Goal: Information Seeking & Learning: Check status

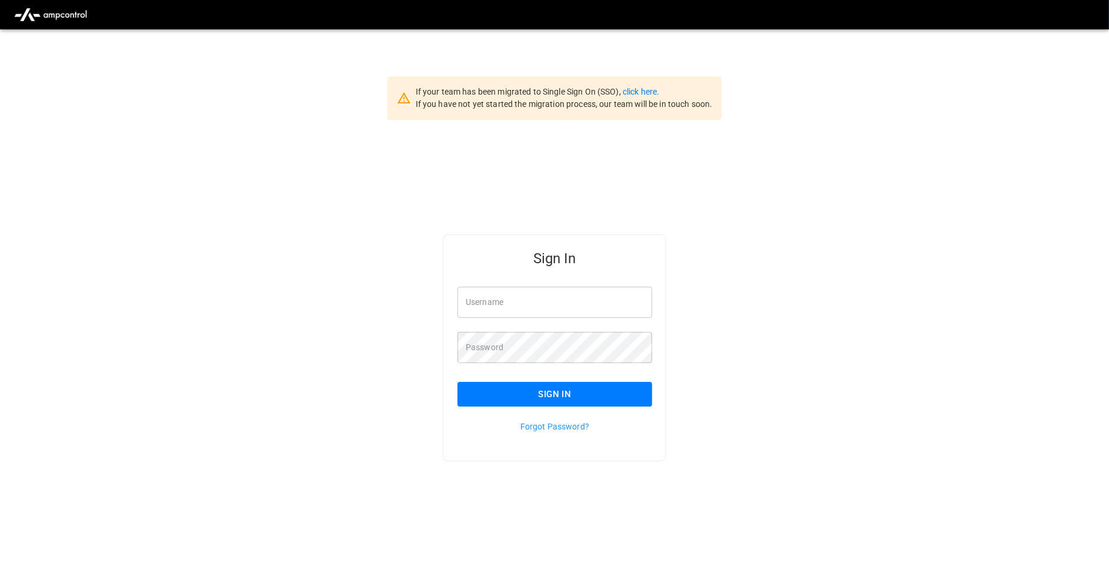
type input "**********"
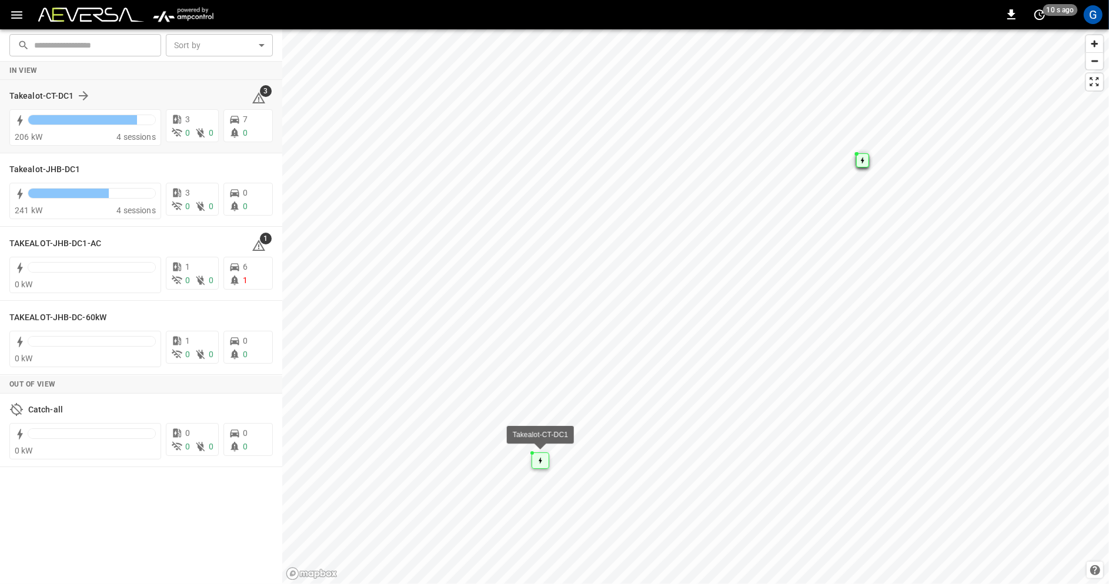
click at [111, 92] on div "Takealot-CT-DC1" at bounding box center [123, 96] width 228 height 14
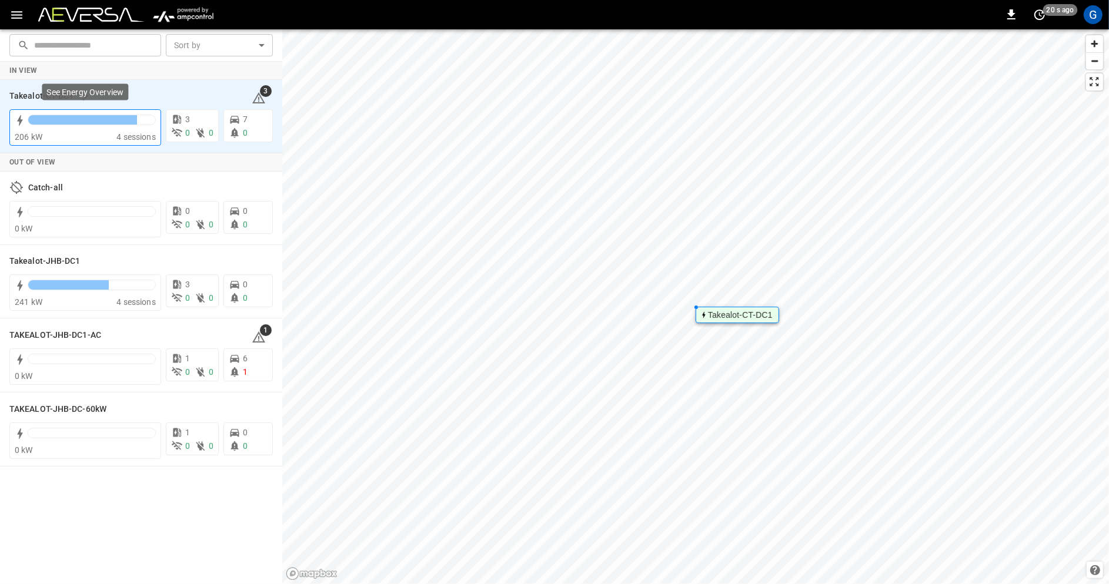
click at [145, 125] on div at bounding box center [92, 123] width 128 height 16
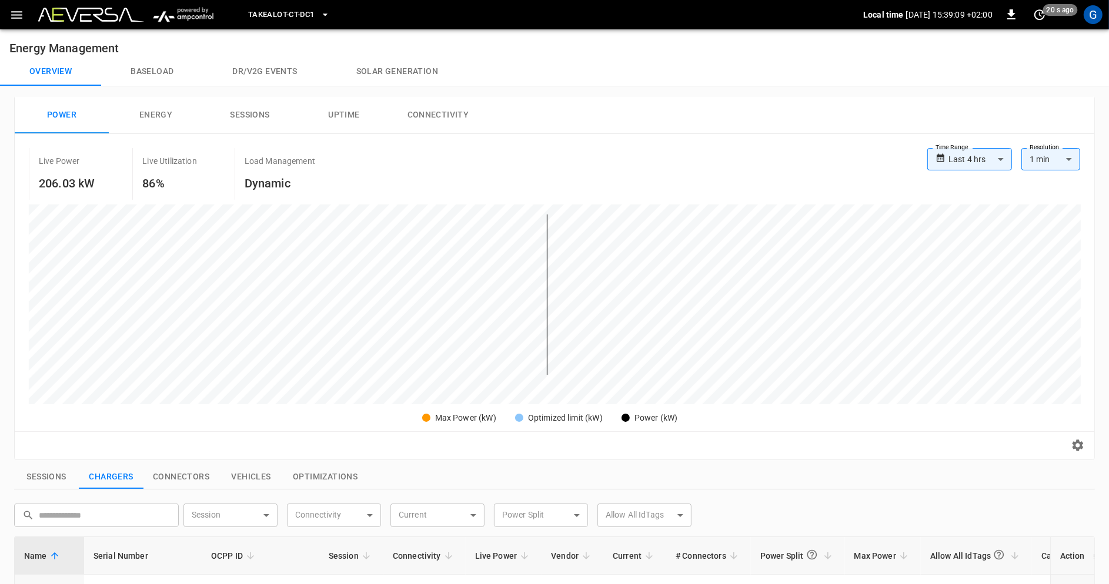
click at [14, 12] on icon "button" at bounding box center [16, 15] width 15 height 15
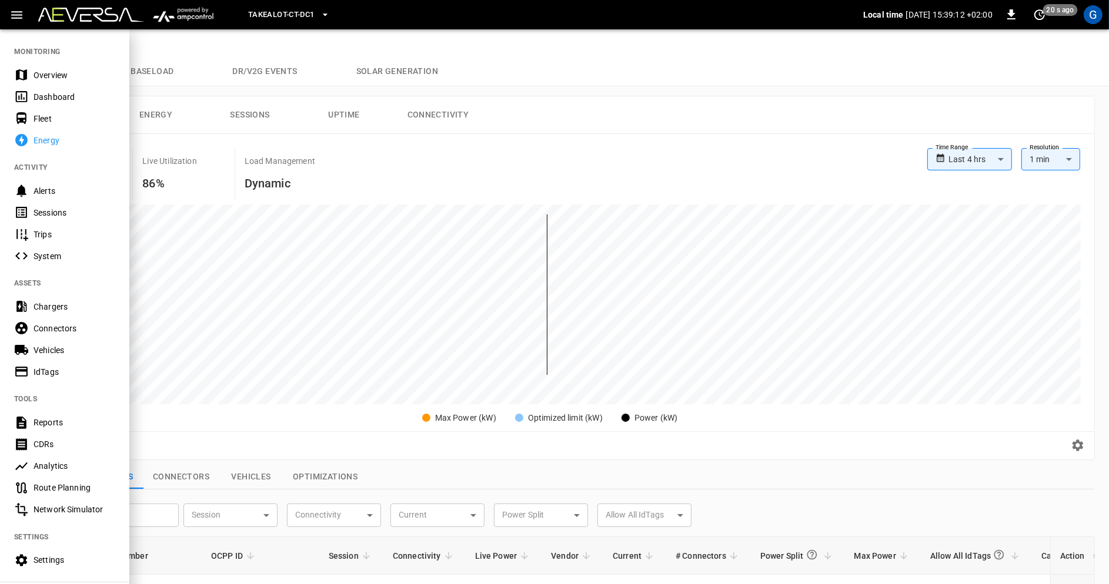
click at [88, 215] on div "Sessions" at bounding box center [75, 213] width 82 height 12
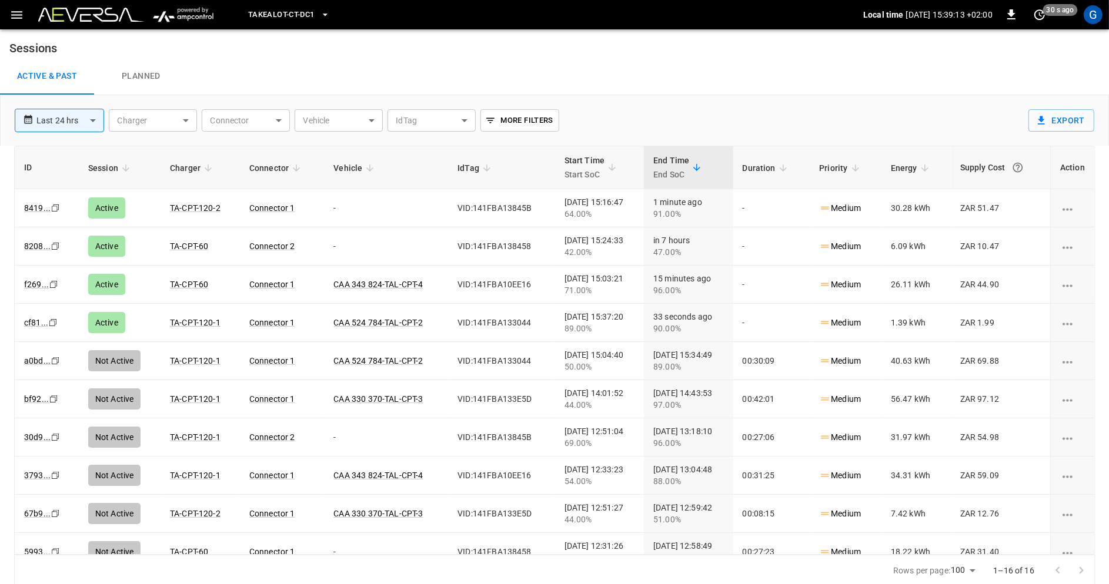
click at [83, 116] on body "**********" at bounding box center [554, 293] width 1109 height 587
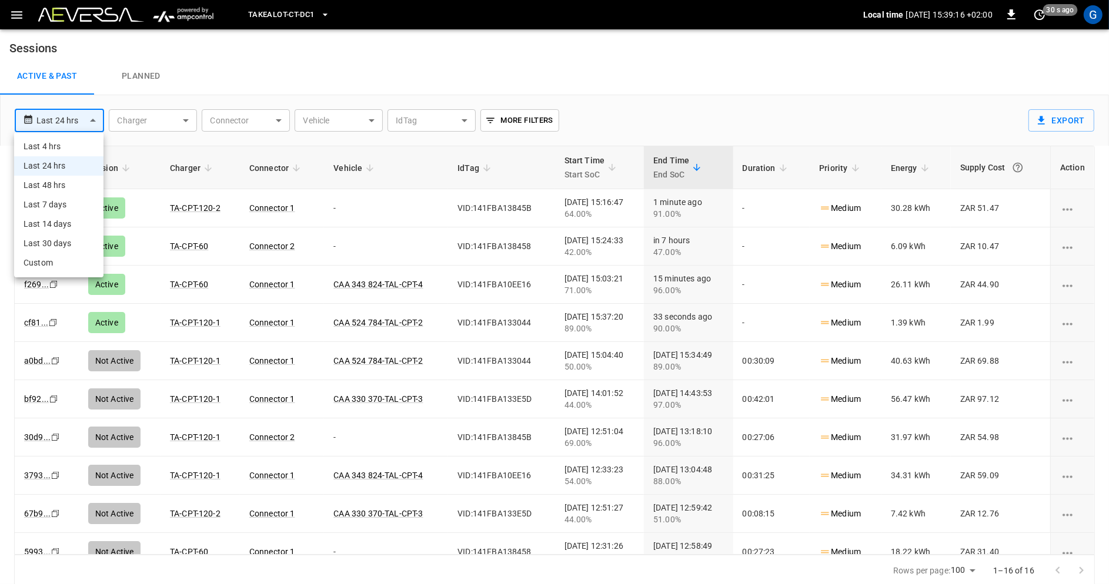
click at [56, 259] on li "Custom" at bounding box center [58, 262] width 89 height 19
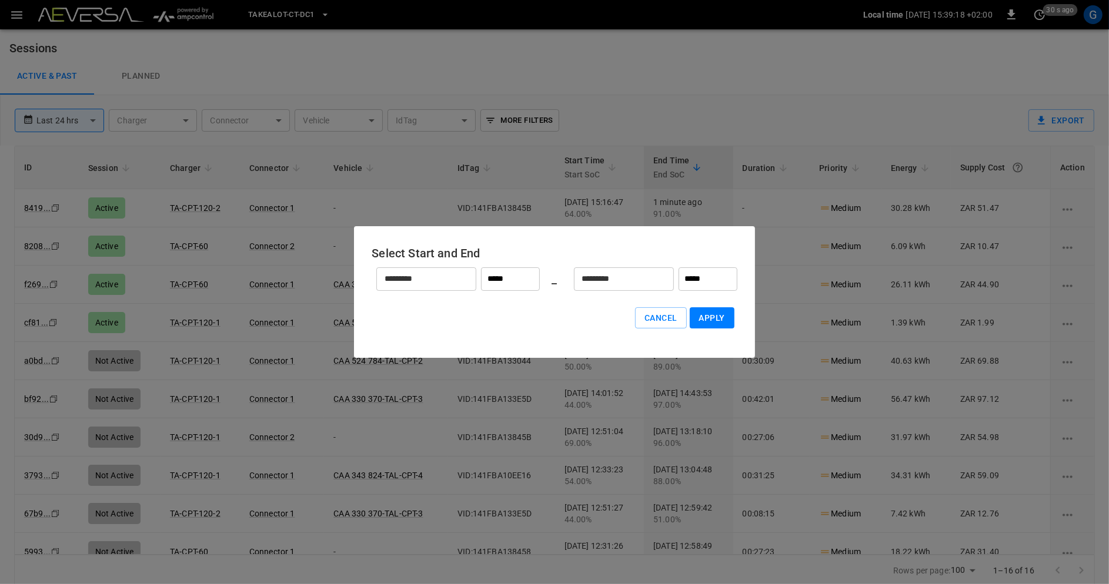
click at [428, 272] on input "*********" at bounding box center [419, 278] width 87 height 31
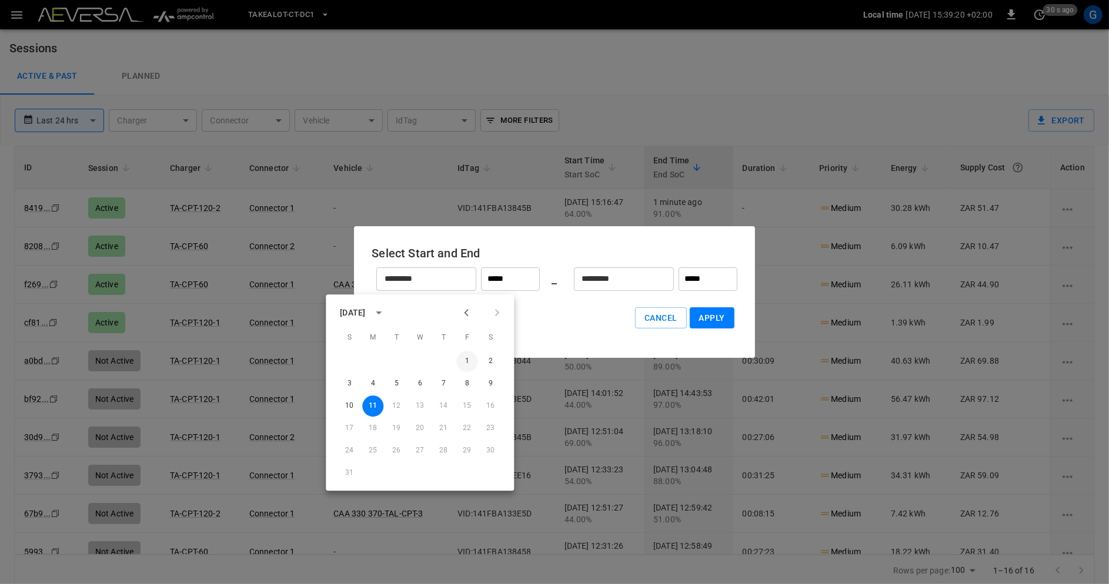
click at [472, 359] on button "1" at bounding box center [466, 361] width 21 height 21
type input "*********"
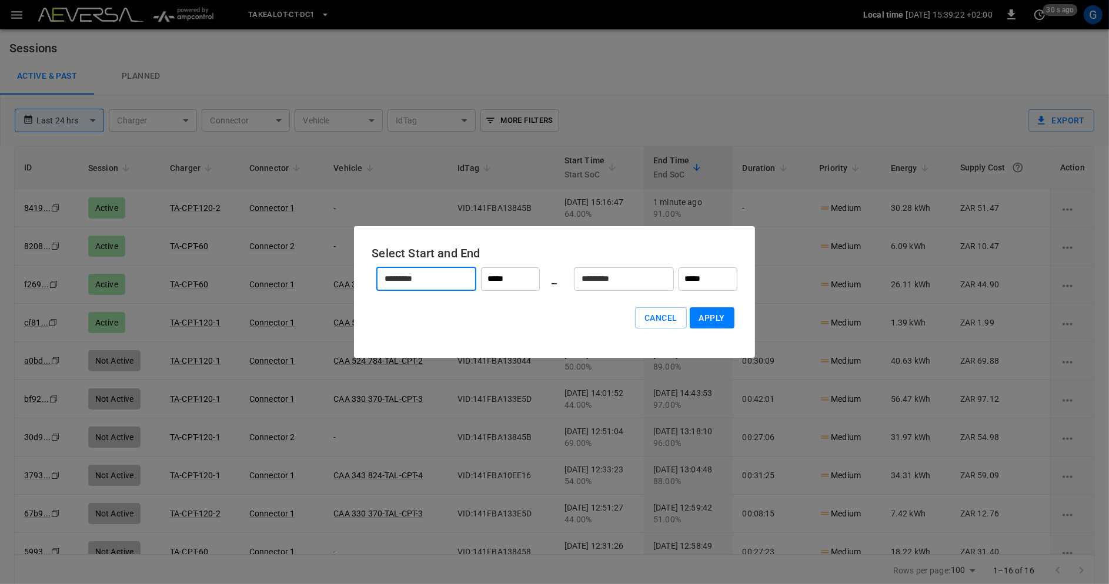
click at [526, 283] on input "*****" at bounding box center [510, 280] width 59 height 24
click at [513, 308] on li "00:00" at bounding box center [510, 304] width 50 height 21
type input "*****"
click at [641, 280] on input "*********" at bounding box center [617, 278] width 87 height 31
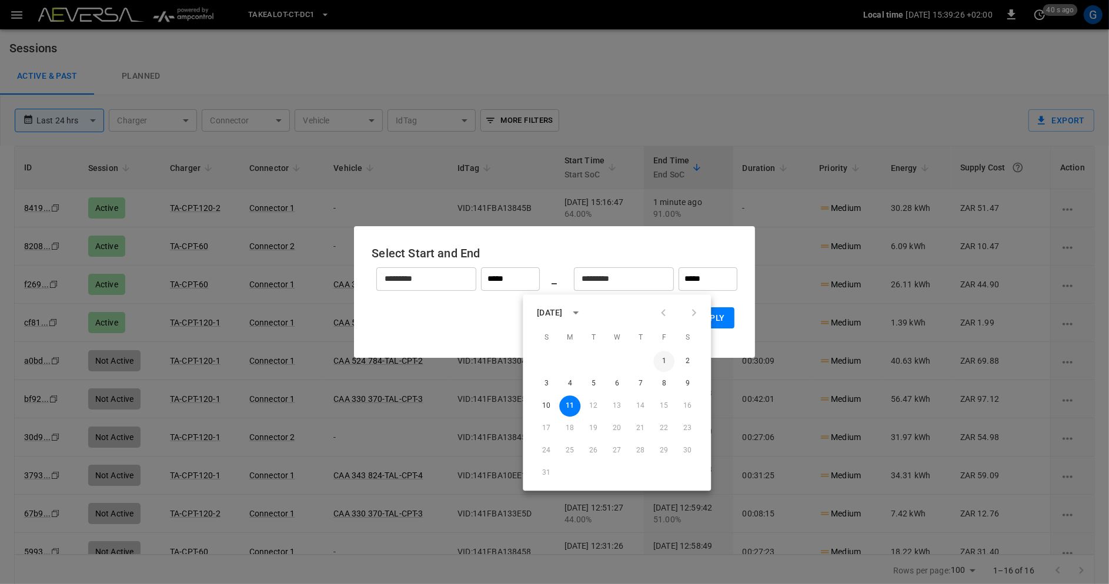
click at [665, 361] on button "1" at bounding box center [663, 361] width 21 height 21
type input "*********"
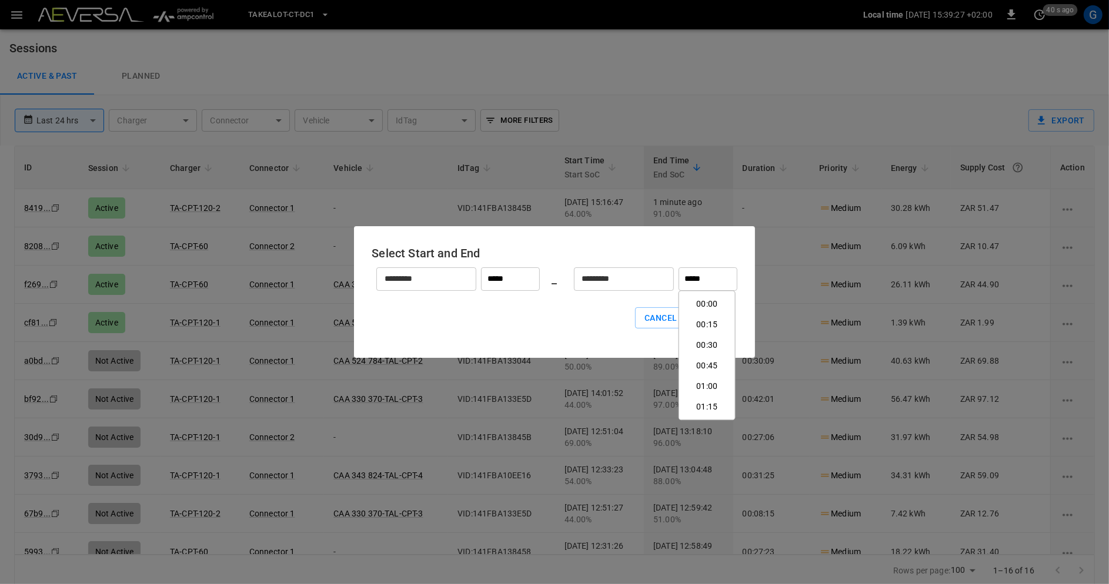
click at [709, 282] on input "*****" at bounding box center [708, 280] width 59 height 24
click at [706, 403] on li "23:45" at bounding box center [707, 406] width 50 height 21
type input "*****"
click at [707, 320] on button "Apply" at bounding box center [712, 319] width 45 height 22
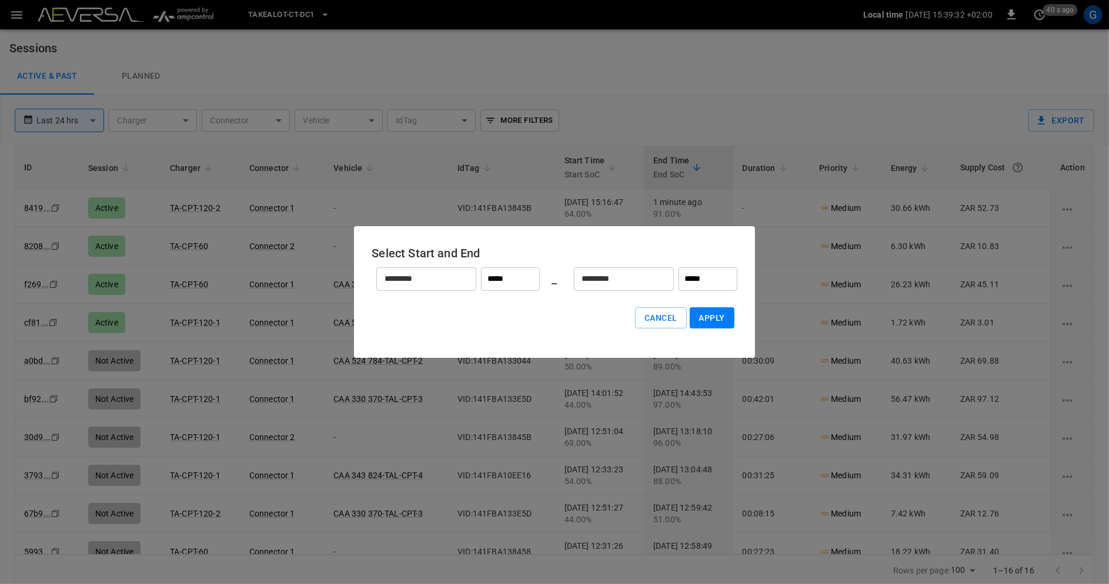
type input "******"
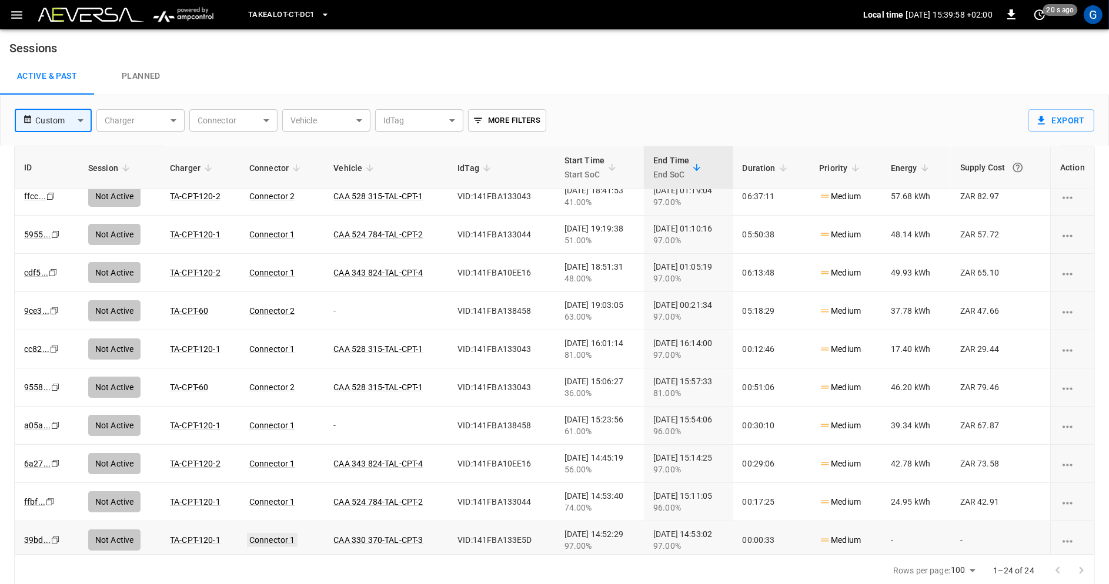
scroll to position [0, 0]
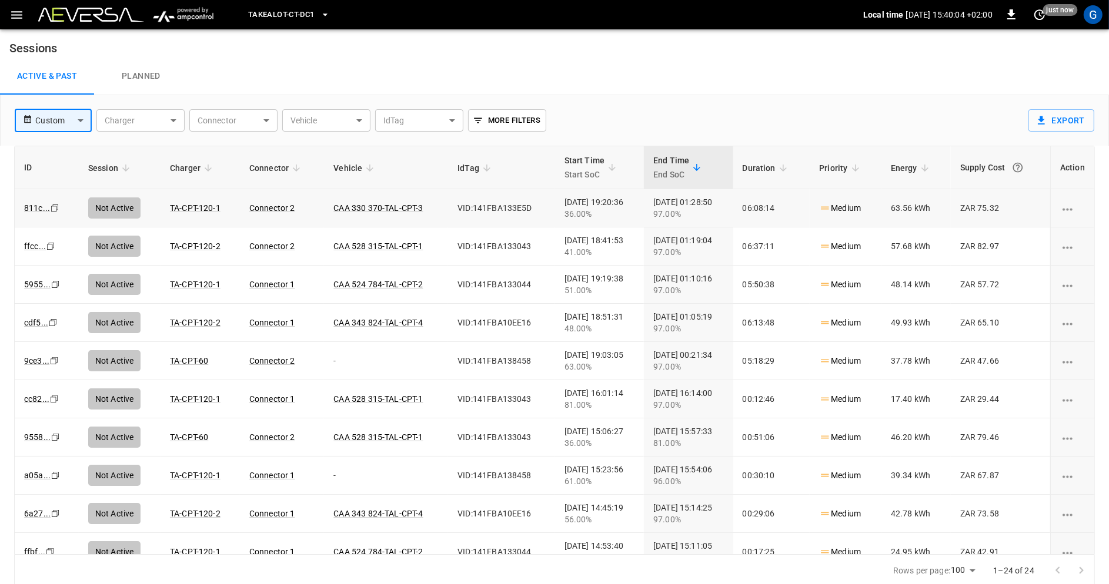
click at [58, 205] on icon "Copy" at bounding box center [54, 207] width 9 height 9
drag, startPoint x: 1006, startPoint y: 209, endPoint x: 982, endPoint y: 209, distance: 24.1
click at [982, 209] on td "ZAR 75.32" at bounding box center [1000, 208] width 99 height 38
copy td "75.32"
click at [50, 213] on icon "Copy" at bounding box center [54, 207] width 9 height 9
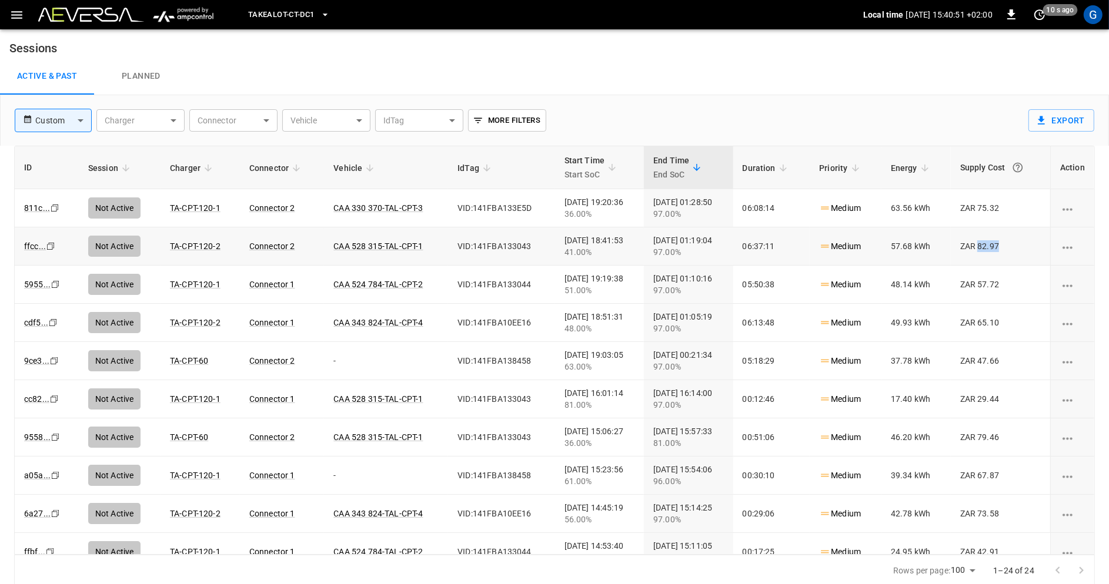
drag, startPoint x: 1006, startPoint y: 247, endPoint x: 982, endPoint y: 248, distance: 24.1
click at [982, 248] on td "ZAR 82.97" at bounding box center [1000, 247] width 99 height 38
copy td "82.97"
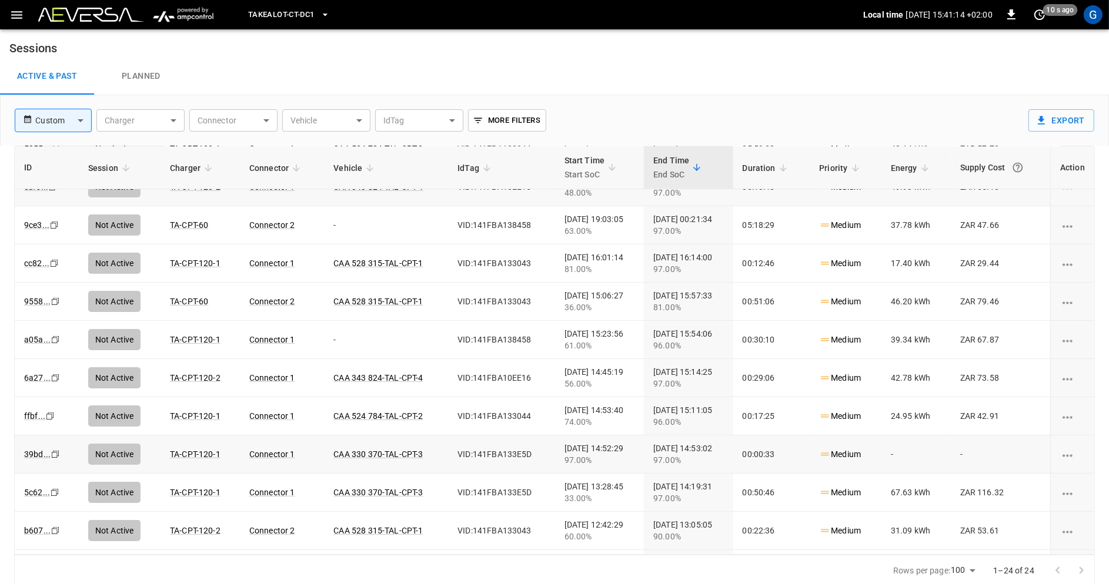
scroll to position [149, 0]
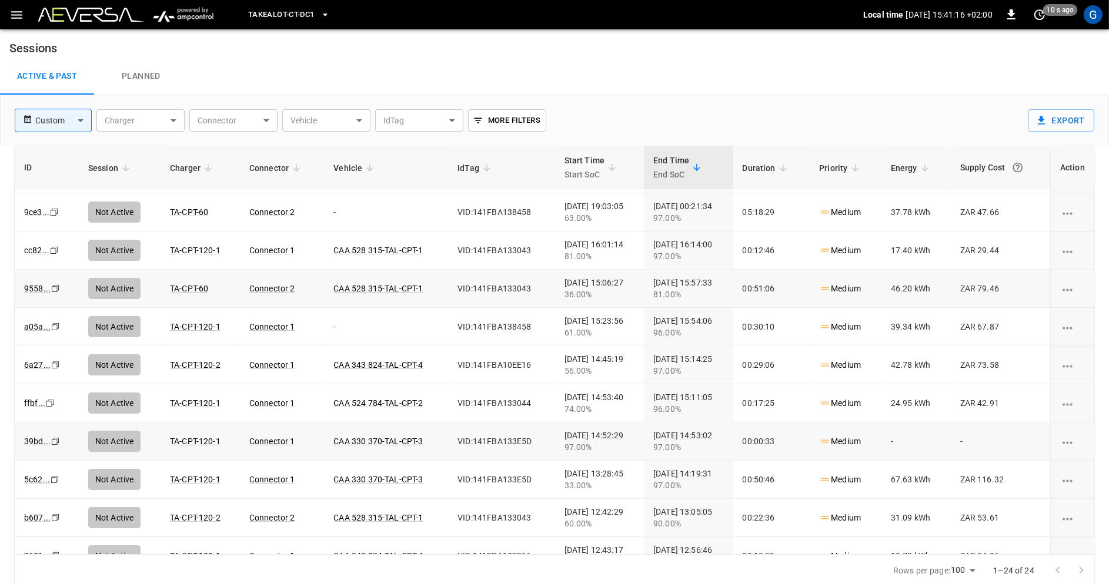
click at [52, 64] on icon "Copy" at bounding box center [54, 59] width 9 height 9
drag, startPoint x: 1010, startPoint y: 285, endPoint x: 982, endPoint y: 285, distance: 28.2
click at [982, 285] on td "ZAR 79.46" at bounding box center [1000, 289] width 99 height 38
copy td "79.46"
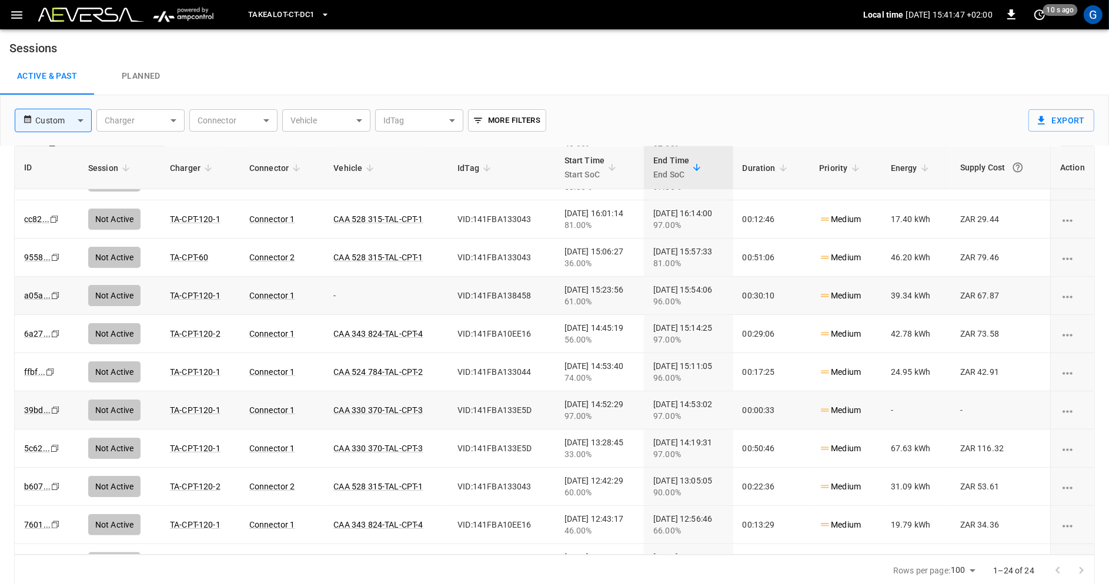
scroll to position [181, 0]
click at [52, 32] on icon "Copy" at bounding box center [54, 26] width 9 height 9
click at [51, 31] on icon "copy" at bounding box center [54, 27] width 7 height 7
drag, startPoint x: 1008, startPoint y: 366, endPoint x: 984, endPoint y: 366, distance: 24.7
click at [984, 366] on td "ZAR 42.91" at bounding box center [1000, 371] width 99 height 38
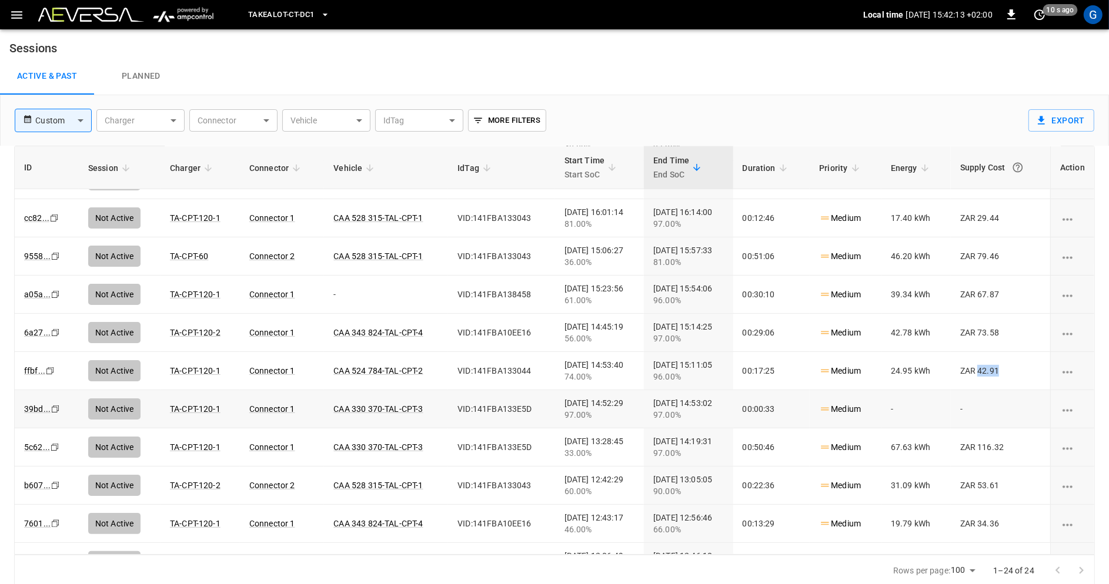
copy td "42.91"
drag, startPoint x: 918, startPoint y: 370, endPoint x: 898, endPoint y: 370, distance: 20.6
click at [898, 370] on td "24.95 kWh" at bounding box center [915, 371] width 69 height 38
copy td "24.95"
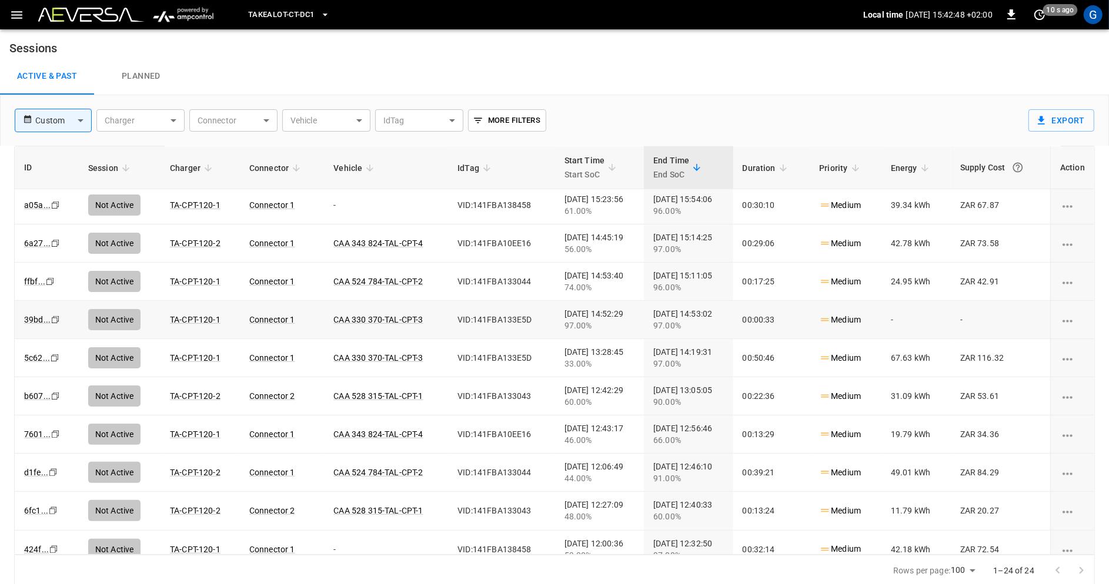
scroll to position [275, 0]
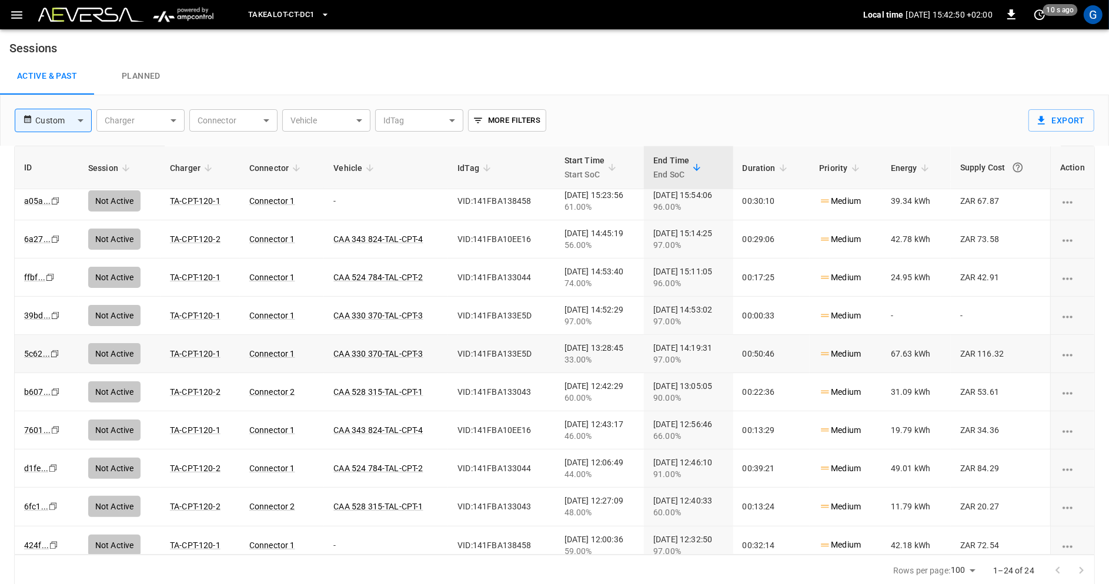
drag, startPoint x: 1011, startPoint y: 349, endPoint x: 982, endPoint y: 349, distance: 28.2
click at [982, 349] on td "ZAR 116.32" at bounding box center [1000, 354] width 99 height 38
copy td "116.32"
drag, startPoint x: 918, startPoint y: 353, endPoint x: 898, endPoint y: 353, distance: 20.0
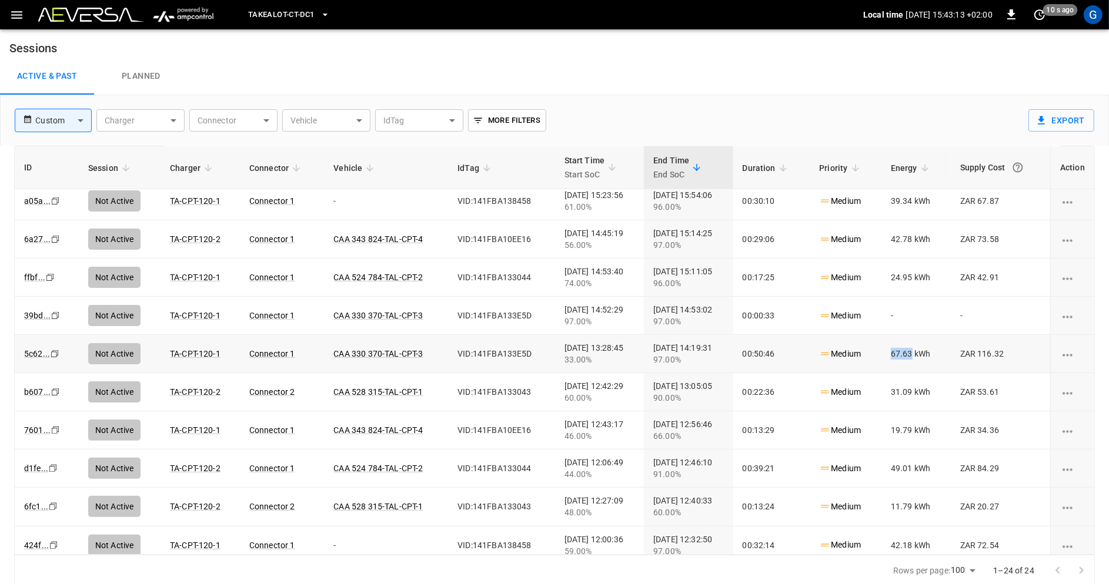
click at [898, 353] on td "67.63 kWh" at bounding box center [915, 354] width 69 height 38
copy td "67.63"
drag, startPoint x: 1008, startPoint y: 429, endPoint x: 981, endPoint y: 429, distance: 26.5
click at [981, 429] on td "ZAR 34.36" at bounding box center [1000, 431] width 99 height 38
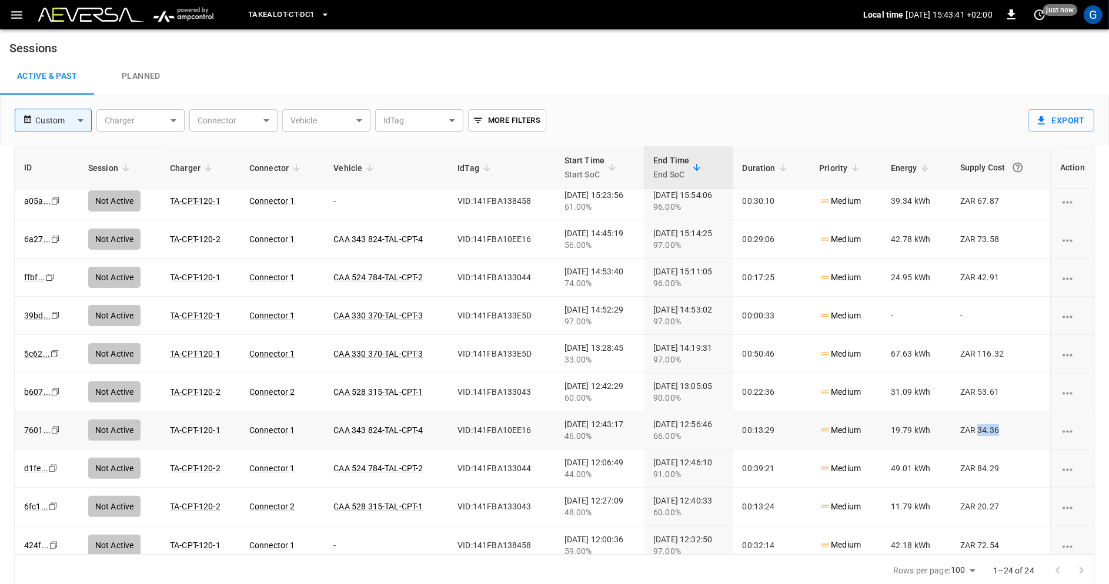
copy td "34.36"
drag, startPoint x: 898, startPoint y: 428, endPoint x: 920, endPoint y: 428, distance: 21.8
click at [920, 428] on td "19.79 kWh" at bounding box center [915, 431] width 69 height 38
copy td "19.79"
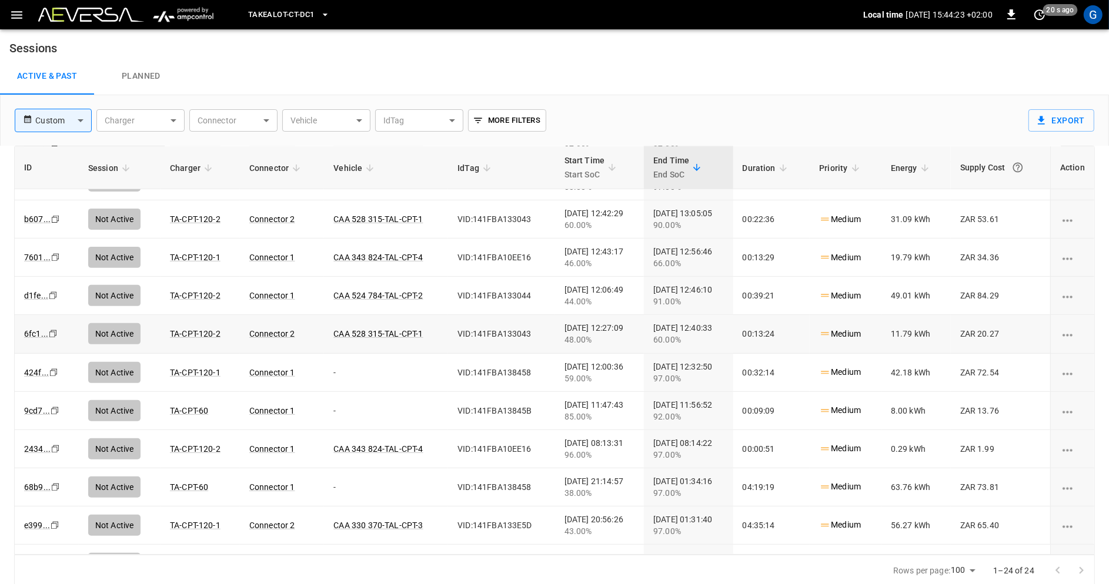
scroll to position [456, 0]
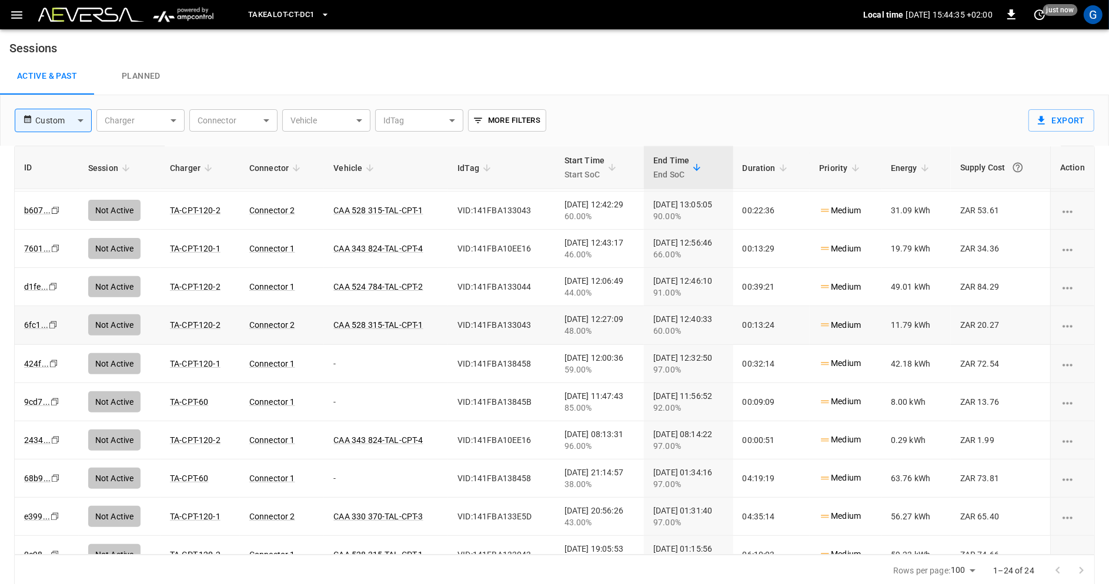
drag, startPoint x: 1010, startPoint y: 473, endPoint x: 983, endPoint y: 472, distance: 27.1
click at [983, 472] on td "ZAR 73.81" at bounding box center [1000, 479] width 99 height 38
copy td "73.81"
drag, startPoint x: 920, startPoint y: 473, endPoint x: 893, endPoint y: 473, distance: 27.6
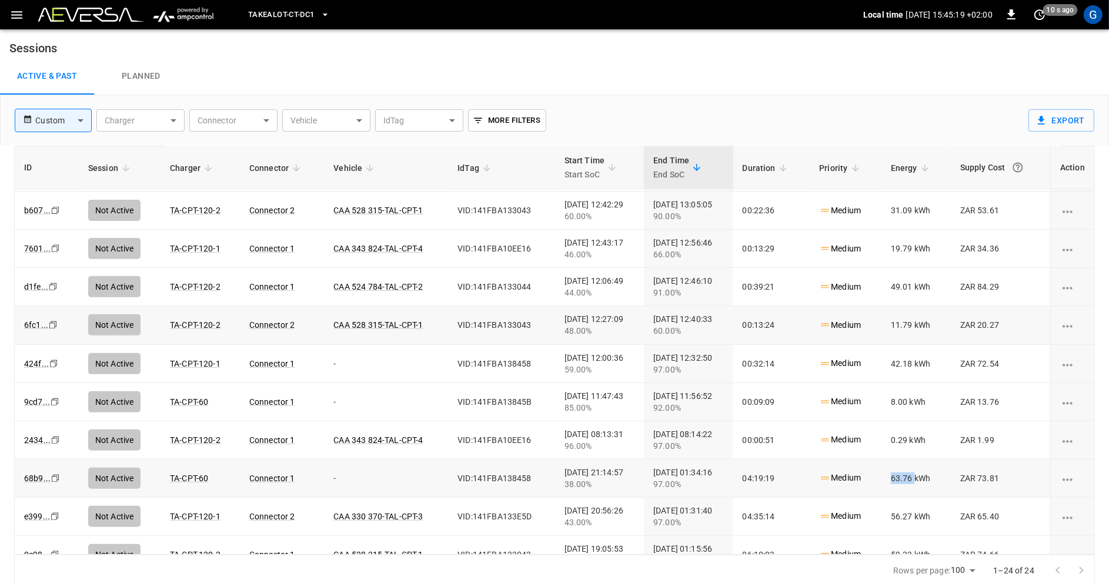
click at [893, 473] on td "63.76 kWh" at bounding box center [915, 479] width 69 height 38
click at [79, 118] on body "Takealot-CT-DC1 Local time [DATE] 15:48:37 +02:00 0 just now G Sessions Active …" at bounding box center [554, 293] width 1109 height 587
click at [50, 261] on li "Custom" at bounding box center [52, 262] width 77 height 19
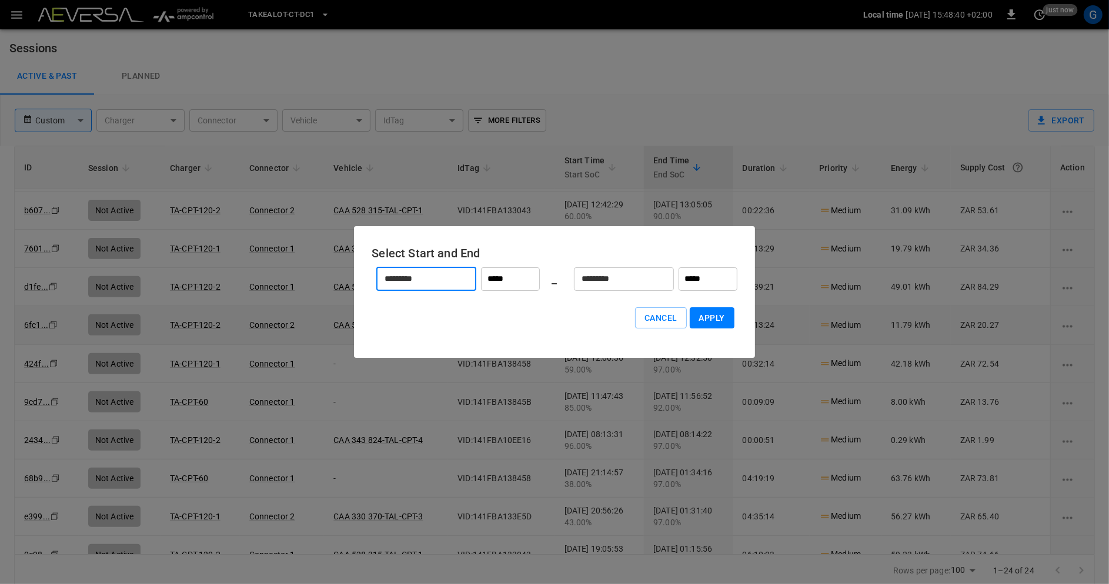
click at [448, 283] on input "*********" at bounding box center [419, 278] width 87 height 31
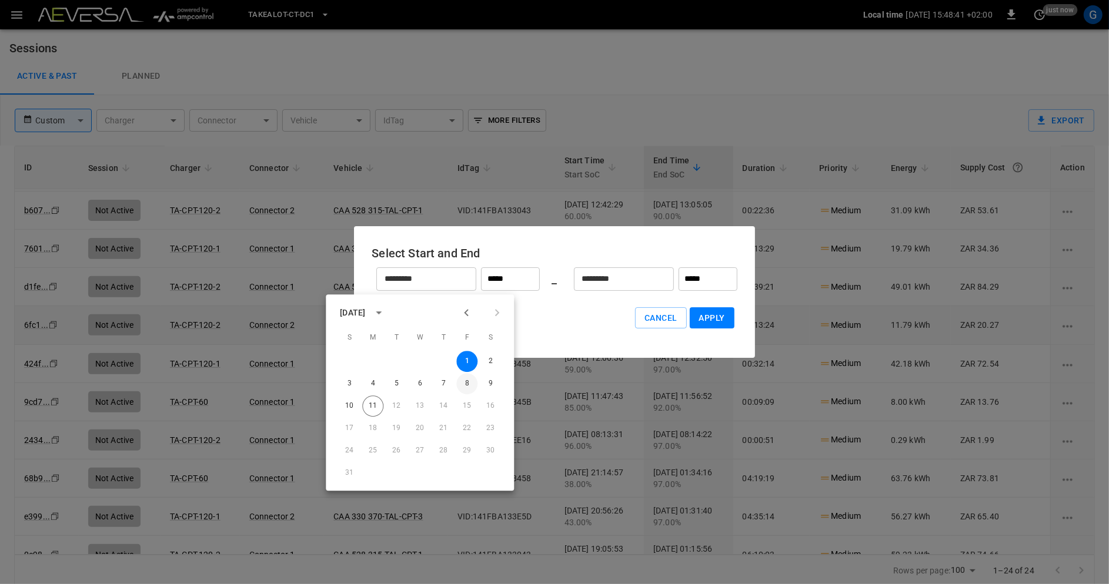
click at [466, 383] on button "8" at bounding box center [466, 383] width 21 height 21
type input "*********"
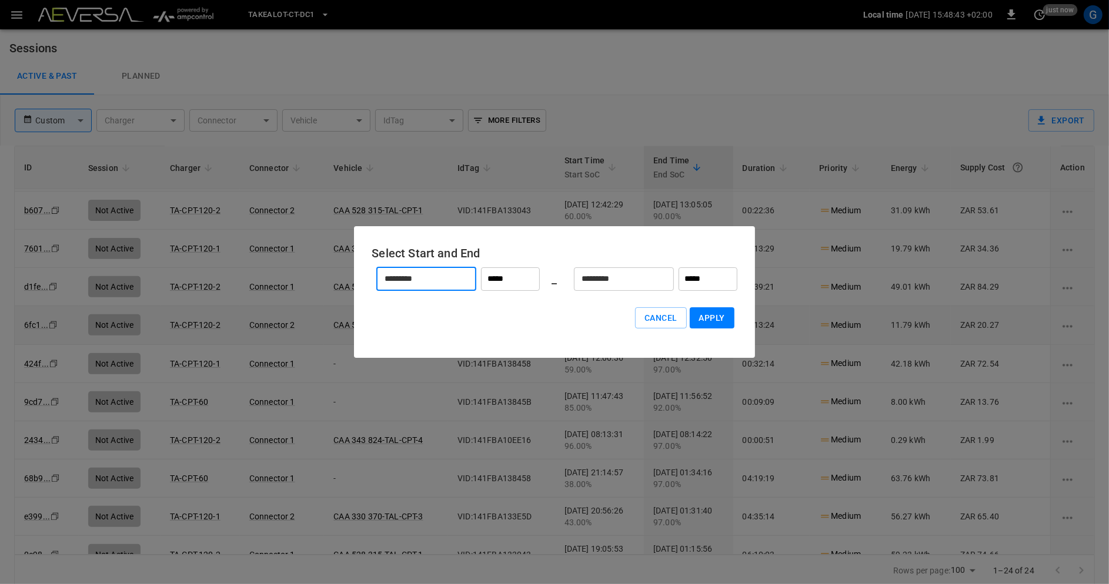
click at [602, 276] on input "*********" at bounding box center [617, 278] width 87 height 31
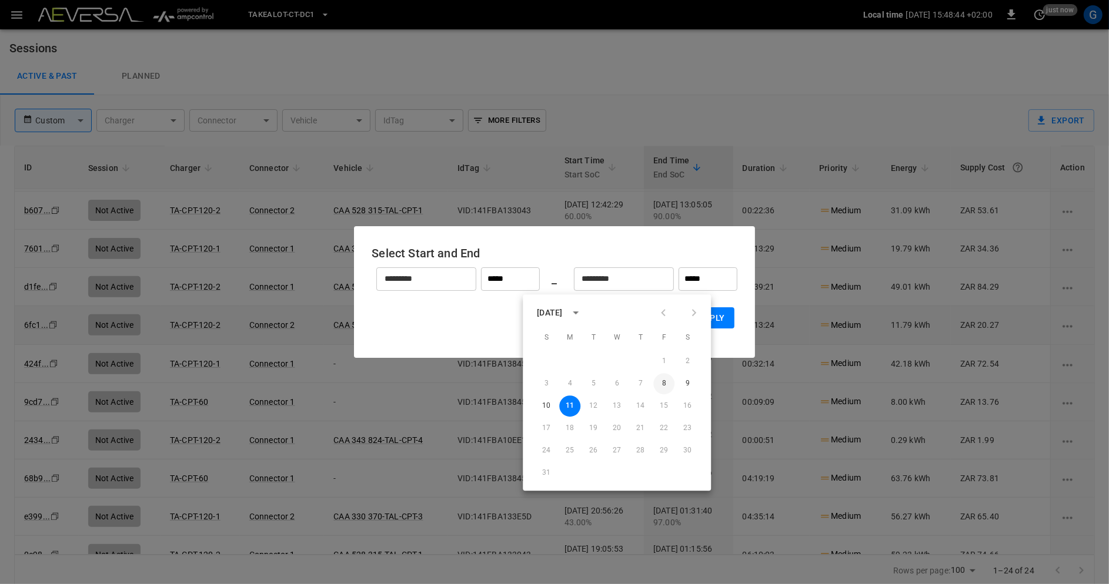
click at [667, 385] on button "8" at bounding box center [663, 383] width 21 height 21
type input "*********"
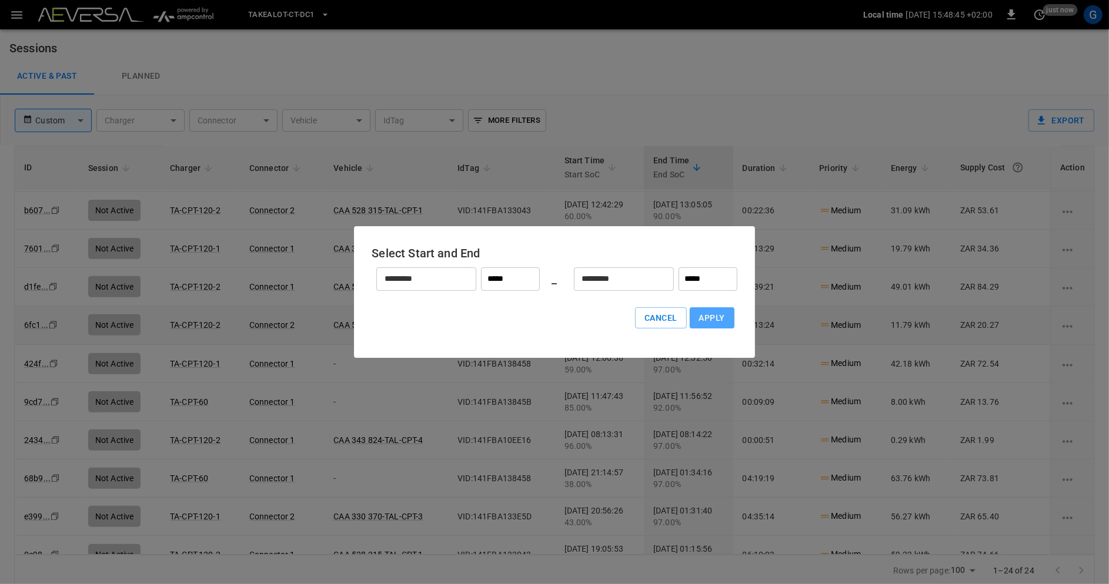
click at [710, 318] on button "Apply" at bounding box center [712, 319] width 45 height 22
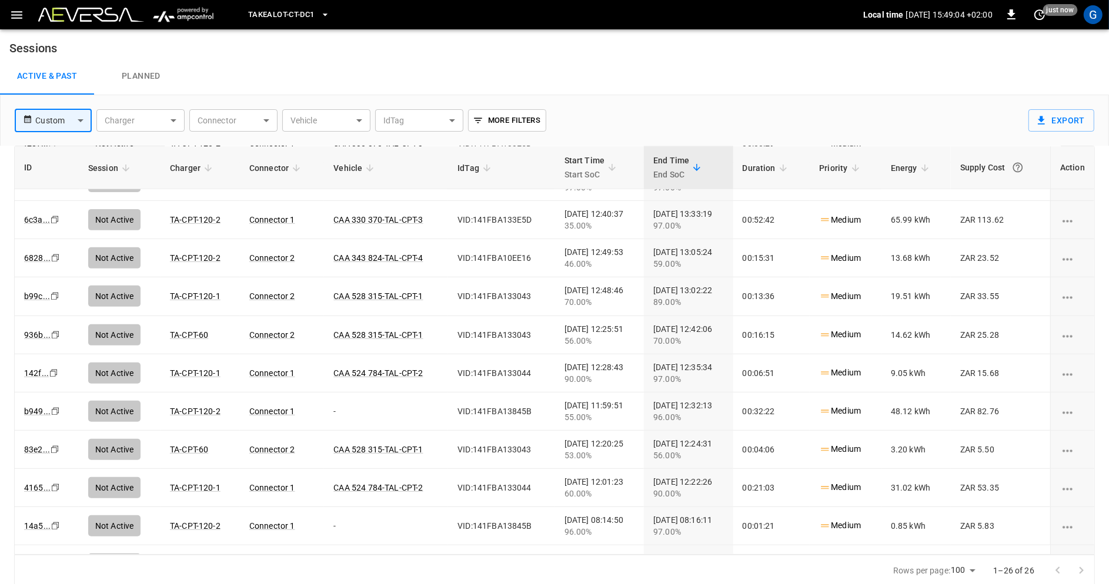
scroll to position [493, 0]
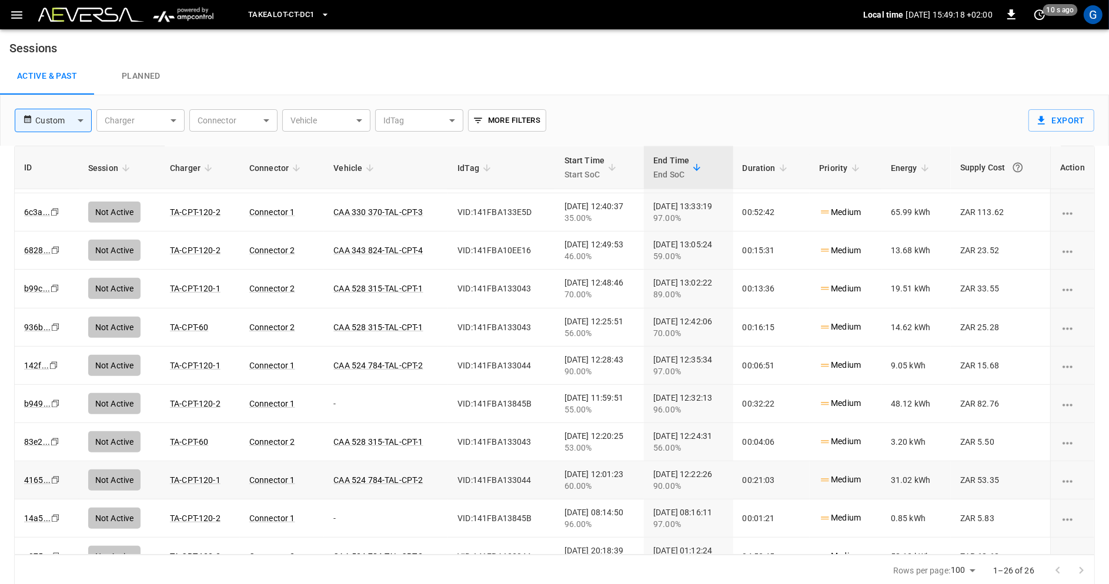
drag, startPoint x: 1004, startPoint y: 474, endPoint x: 982, endPoint y: 474, distance: 21.2
click at [982, 474] on td "ZAR 53.35" at bounding box center [1000, 481] width 99 height 38
drag, startPoint x: 920, startPoint y: 477, endPoint x: 898, endPoint y: 477, distance: 22.4
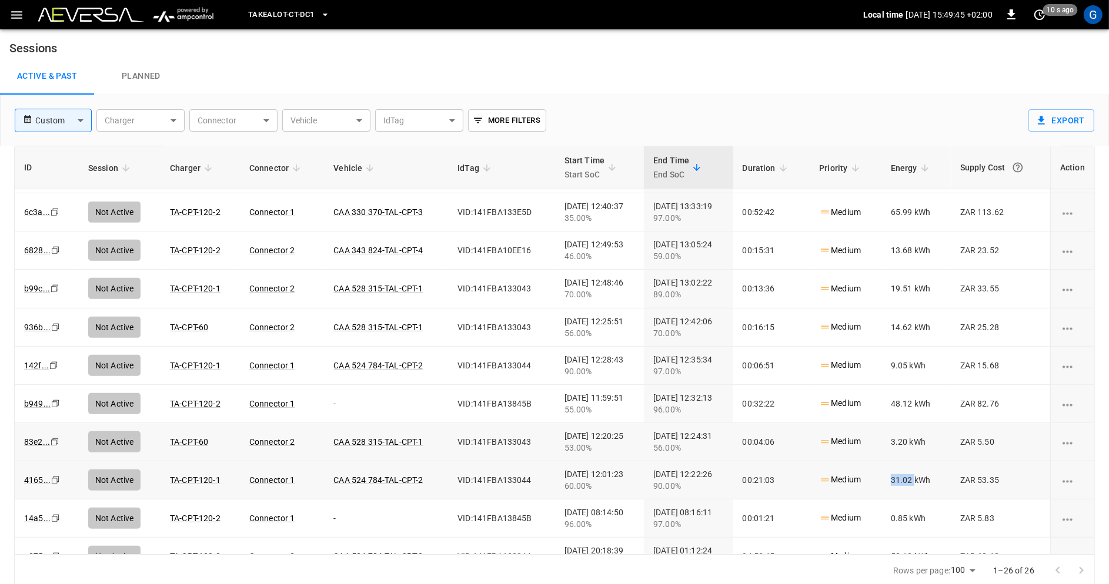
click at [898, 477] on td "31.02 kWh" at bounding box center [915, 481] width 69 height 38
drag, startPoint x: 1004, startPoint y: 435, endPoint x: 982, endPoint y: 435, distance: 21.2
click at [982, 435] on td "ZAR 5.50" at bounding box center [1000, 442] width 99 height 38
drag, startPoint x: 914, startPoint y: 436, endPoint x: 898, endPoint y: 436, distance: 15.3
click at [898, 436] on td "3.20 kWh" at bounding box center [915, 442] width 69 height 38
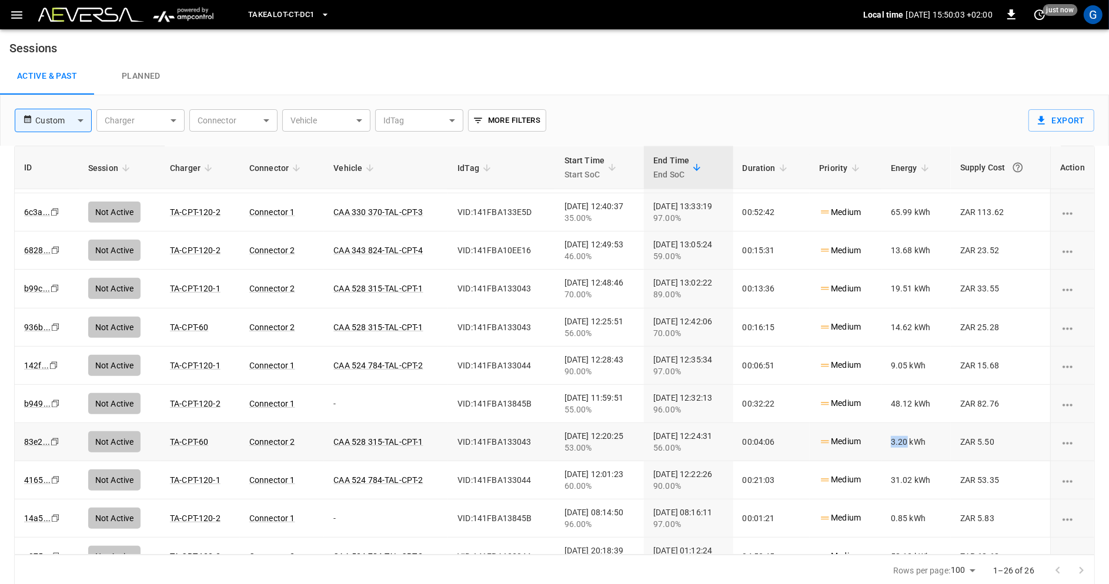
drag, startPoint x: 914, startPoint y: 438, endPoint x: 899, endPoint y: 438, distance: 14.7
click at [899, 438] on td "3.20 kWh" at bounding box center [915, 442] width 69 height 38
drag, startPoint x: 1015, startPoint y: 397, endPoint x: 982, endPoint y: 397, distance: 32.9
click at [982, 397] on td "ZAR 82.76" at bounding box center [1000, 404] width 99 height 38
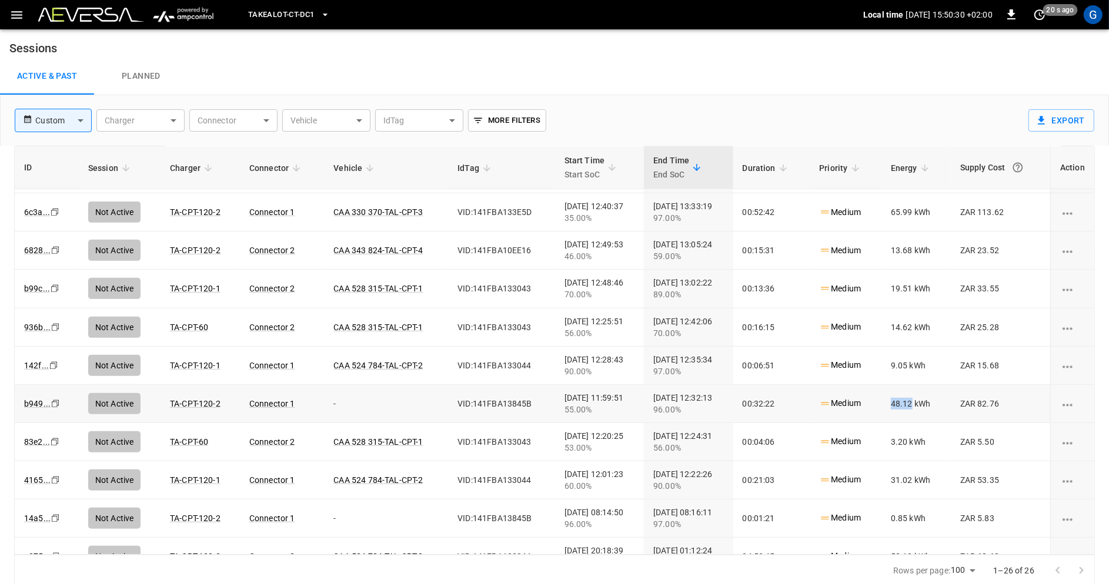
drag, startPoint x: 918, startPoint y: 400, endPoint x: 898, endPoint y: 400, distance: 19.4
click at [898, 400] on td "48.12 kWh" at bounding box center [915, 404] width 69 height 38
drag, startPoint x: 920, startPoint y: 401, endPoint x: 898, endPoint y: 401, distance: 21.2
click at [898, 401] on td "48.12 kWh" at bounding box center [915, 404] width 69 height 38
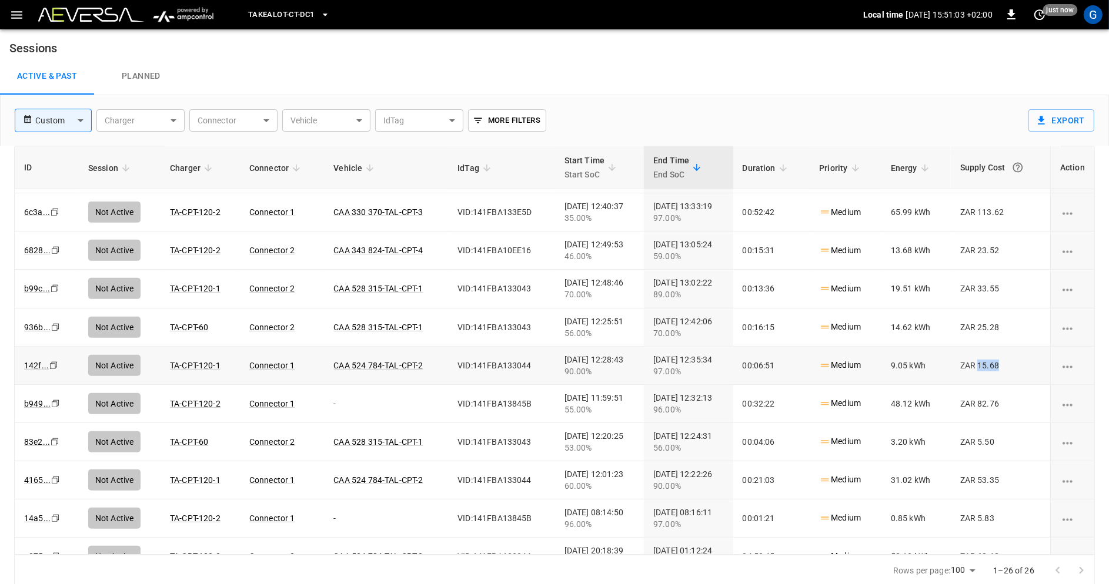
drag, startPoint x: 1010, startPoint y: 359, endPoint x: 982, endPoint y: 359, distance: 27.0
click at [982, 359] on td "ZAR 15.68" at bounding box center [1000, 366] width 99 height 38
drag, startPoint x: 916, startPoint y: 360, endPoint x: 898, endPoint y: 360, distance: 18.2
click at [898, 360] on td "9.05 kWh" at bounding box center [915, 366] width 69 height 38
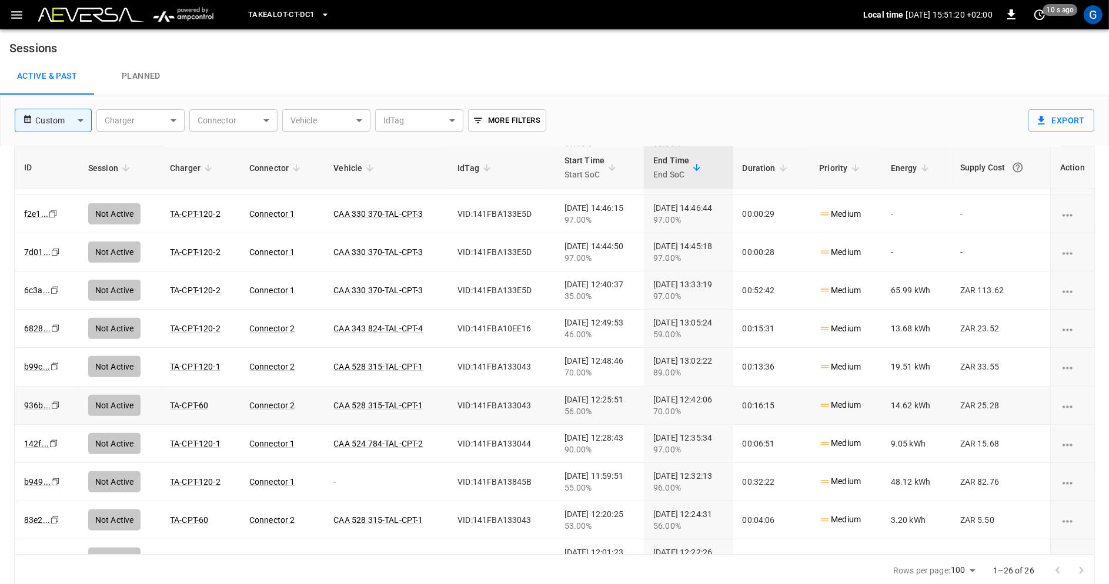
scroll to position [412, 0]
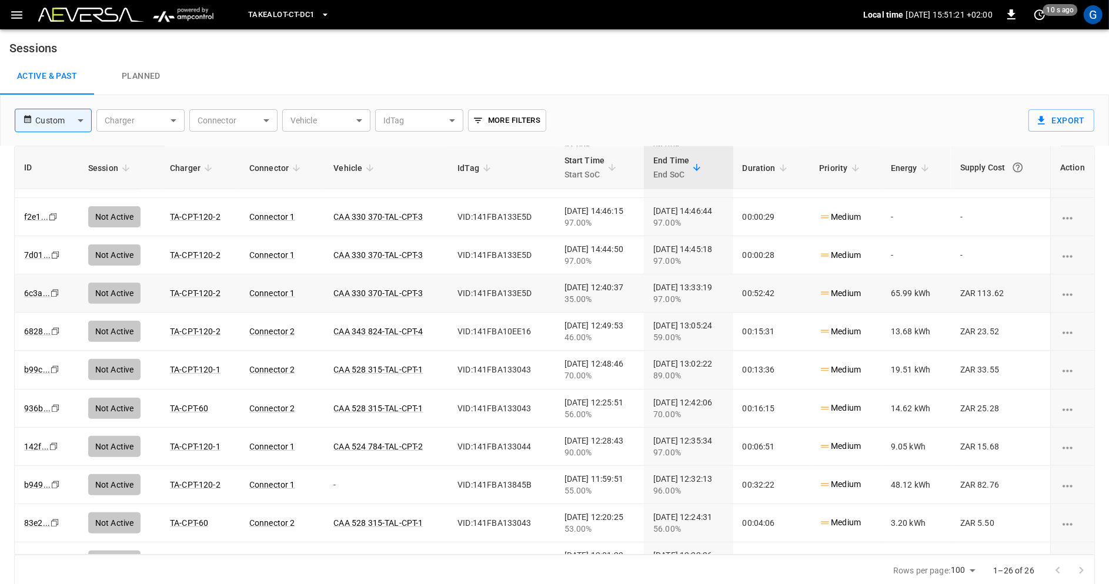
drag, startPoint x: 921, startPoint y: 290, endPoint x: 897, endPoint y: 290, distance: 24.1
click at [897, 290] on td "65.99 kWh" at bounding box center [915, 294] width 69 height 38
drag, startPoint x: 1017, startPoint y: 290, endPoint x: 982, endPoint y: 290, distance: 35.3
click at [982, 290] on td "ZAR 113.62" at bounding box center [1000, 294] width 99 height 38
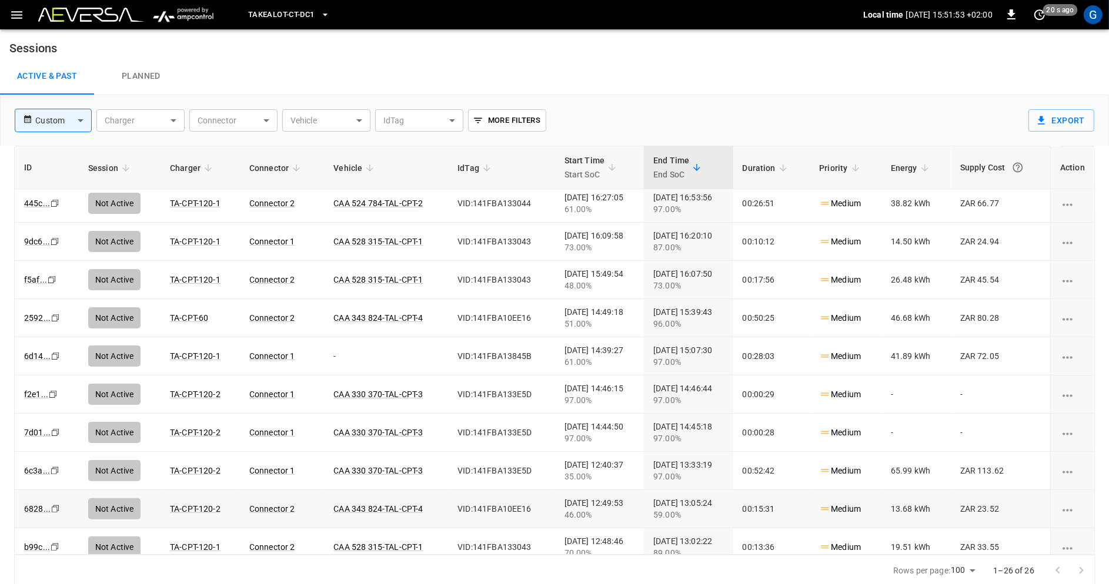
scroll to position [226, 0]
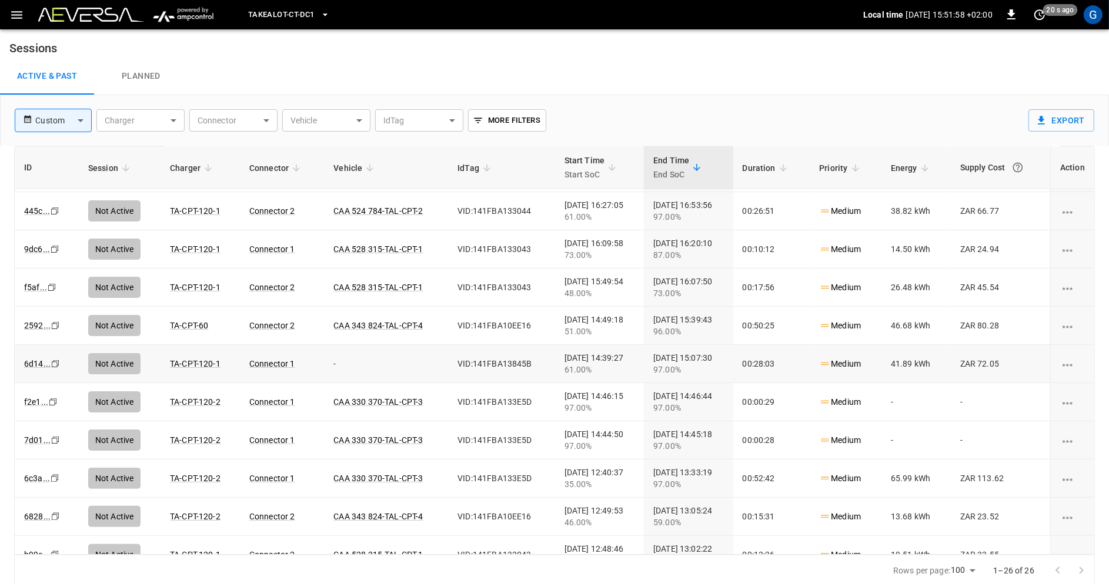
drag, startPoint x: 1007, startPoint y: 361, endPoint x: 982, endPoint y: 361, distance: 24.7
click at [982, 361] on td "ZAR 72.05" at bounding box center [1000, 364] width 99 height 38
drag, startPoint x: 920, startPoint y: 361, endPoint x: 898, endPoint y: 361, distance: 21.2
click at [898, 361] on td "41.89 kWh" at bounding box center [915, 364] width 69 height 38
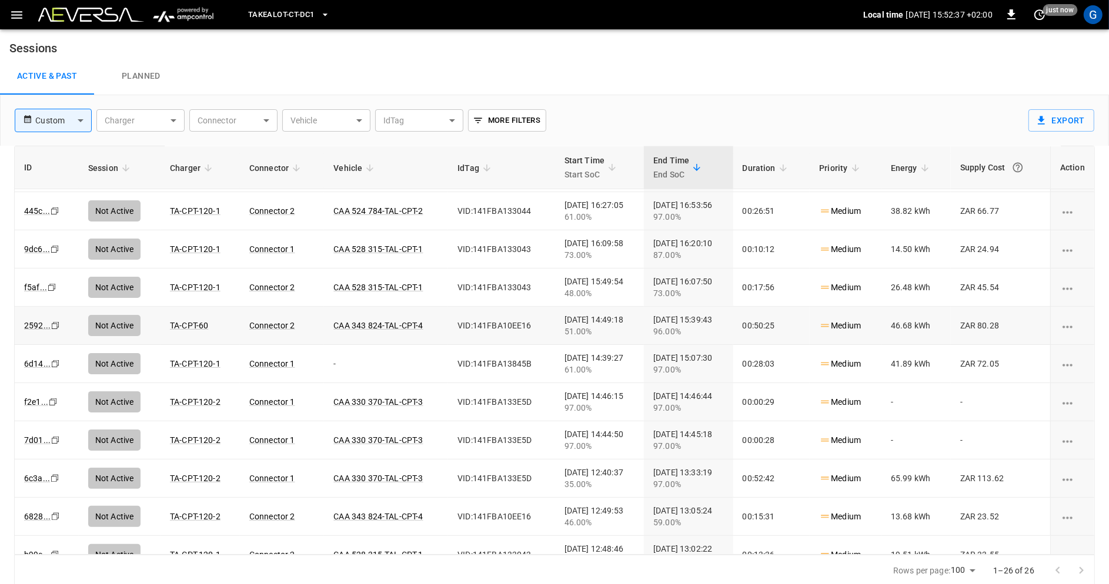
drag, startPoint x: 1008, startPoint y: 320, endPoint x: 982, endPoint y: 320, distance: 25.3
click at [982, 320] on td "ZAR 80.28" at bounding box center [1000, 326] width 99 height 38
drag, startPoint x: 918, startPoint y: 325, endPoint x: 898, endPoint y: 325, distance: 20.0
click at [898, 325] on td "46.68 kWh" at bounding box center [915, 326] width 69 height 38
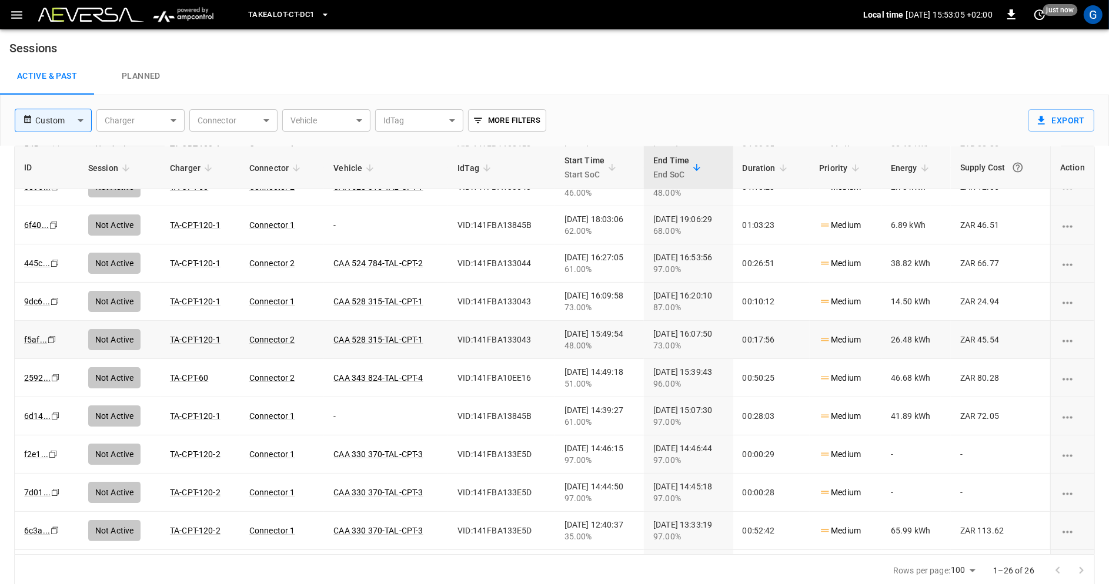
scroll to position [172, 0]
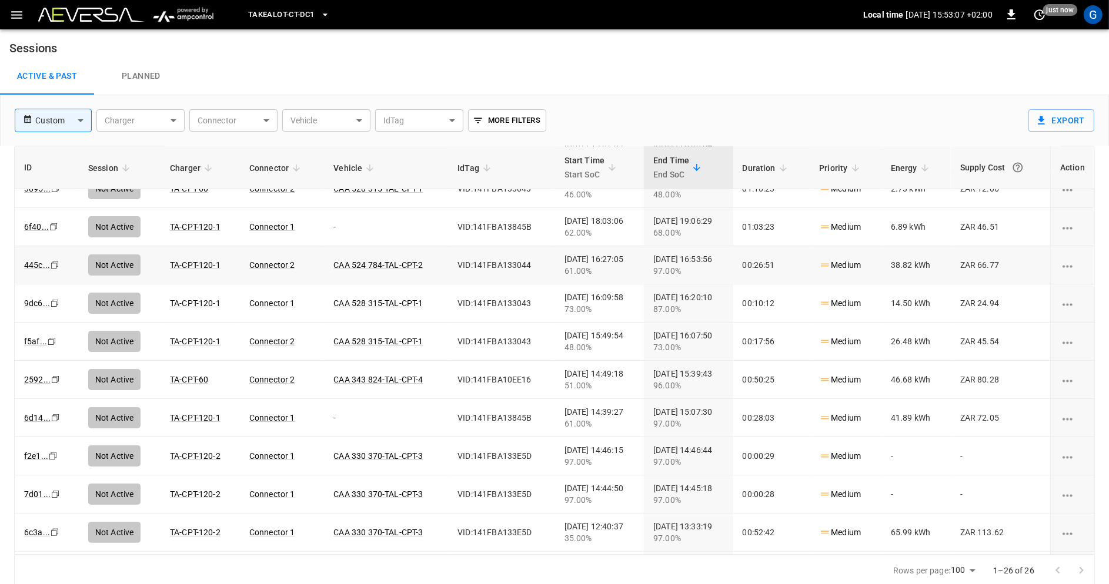
click at [56, 39] on icon "copy" at bounding box center [54, 35] width 7 height 7
drag, startPoint x: 1019, startPoint y: 263, endPoint x: 984, endPoint y: 262, distance: 35.3
click at [984, 262] on td "ZAR 66.77" at bounding box center [1000, 265] width 99 height 38
drag, startPoint x: 919, startPoint y: 263, endPoint x: 897, endPoint y: 263, distance: 22.3
click at [897, 263] on td "38.82 kWh" at bounding box center [915, 265] width 69 height 38
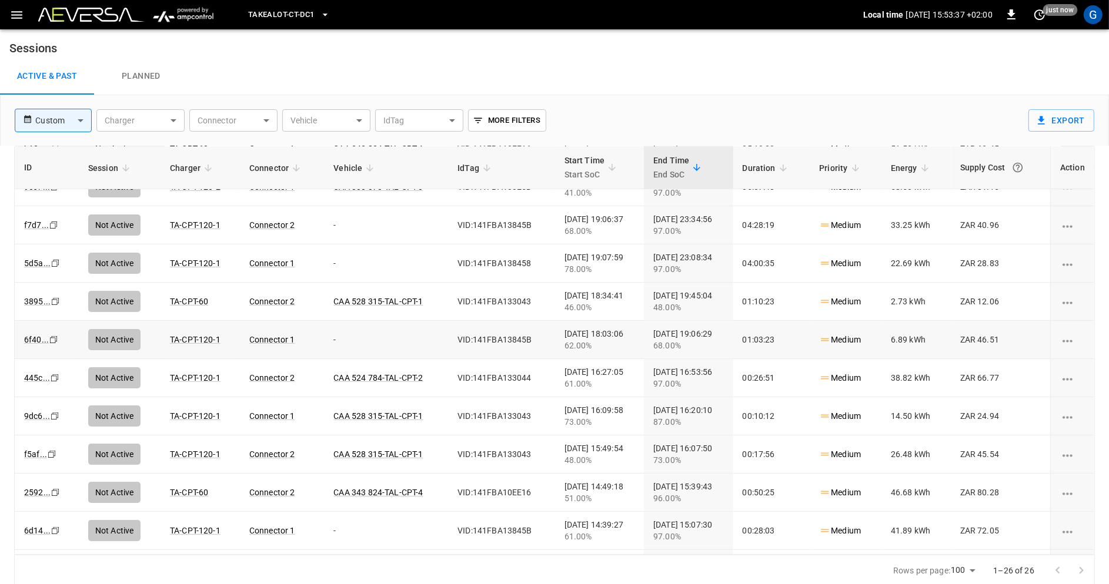
scroll to position [54, 0]
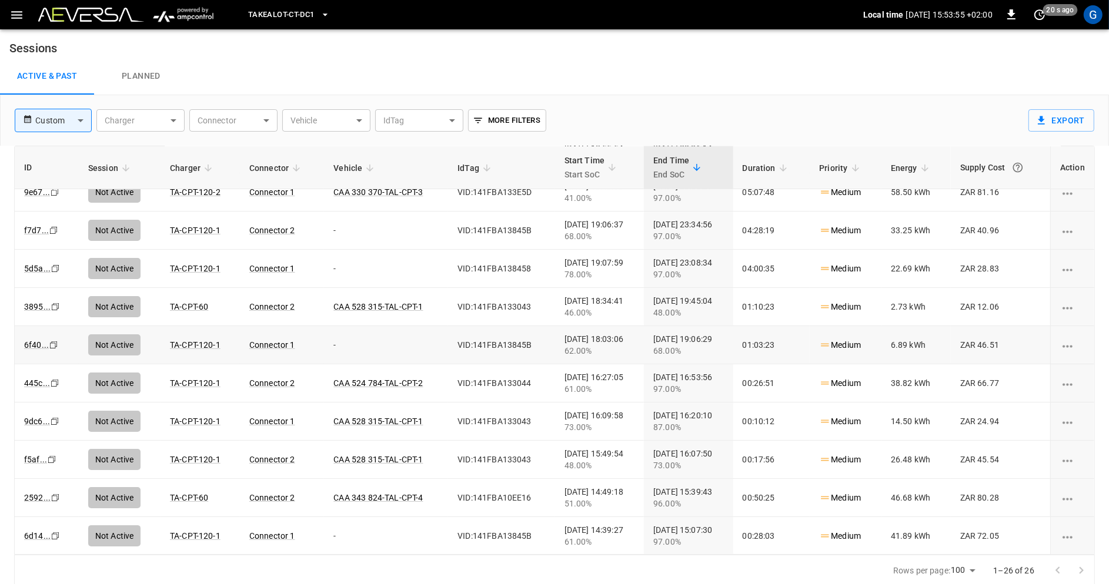
click at [54, 159] on icon "Copy" at bounding box center [54, 153] width 9 height 9
drag, startPoint x: 1012, startPoint y: 345, endPoint x: 983, endPoint y: 343, distance: 28.9
click at [983, 343] on td "ZAR 46.51" at bounding box center [1000, 345] width 99 height 38
drag, startPoint x: 916, startPoint y: 342, endPoint x: 900, endPoint y: 342, distance: 15.9
click at [900, 342] on td "6.89 kWh" at bounding box center [915, 345] width 69 height 38
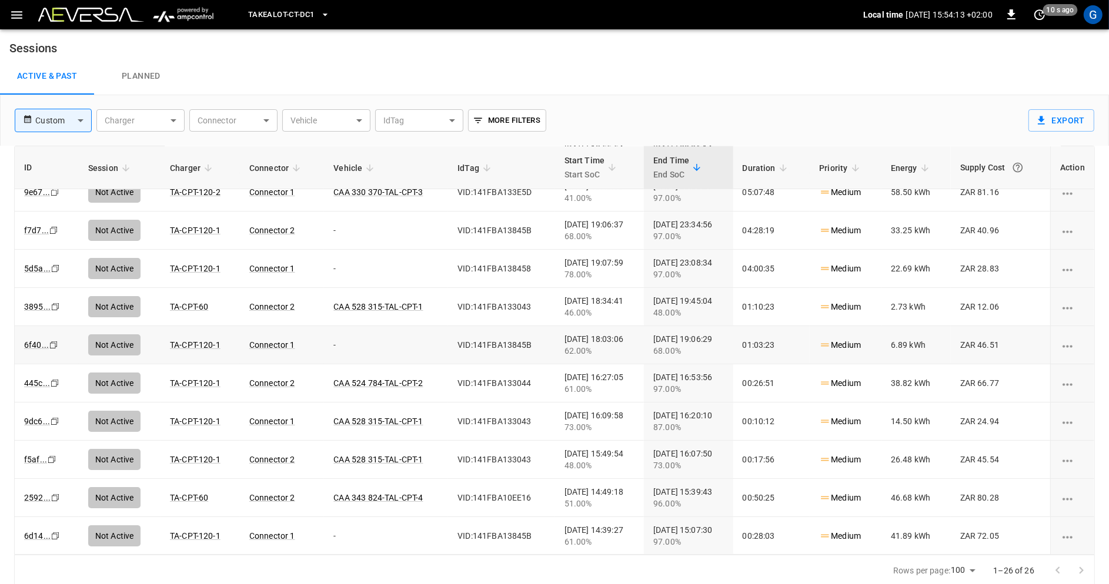
click at [924, 353] on td "6.89 kWh" at bounding box center [915, 345] width 69 height 38
drag, startPoint x: 917, startPoint y: 344, endPoint x: 895, endPoint y: 344, distance: 21.8
click at [895, 344] on td "6.89 kWh" at bounding box center [915, 345] width 69 height 38
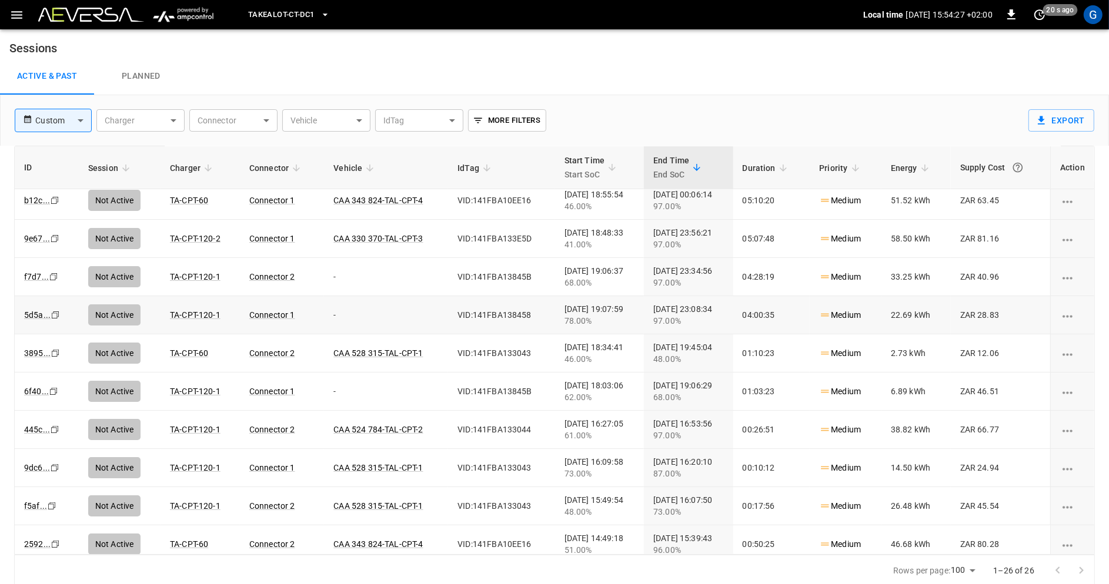
scroll to position [0, 0]
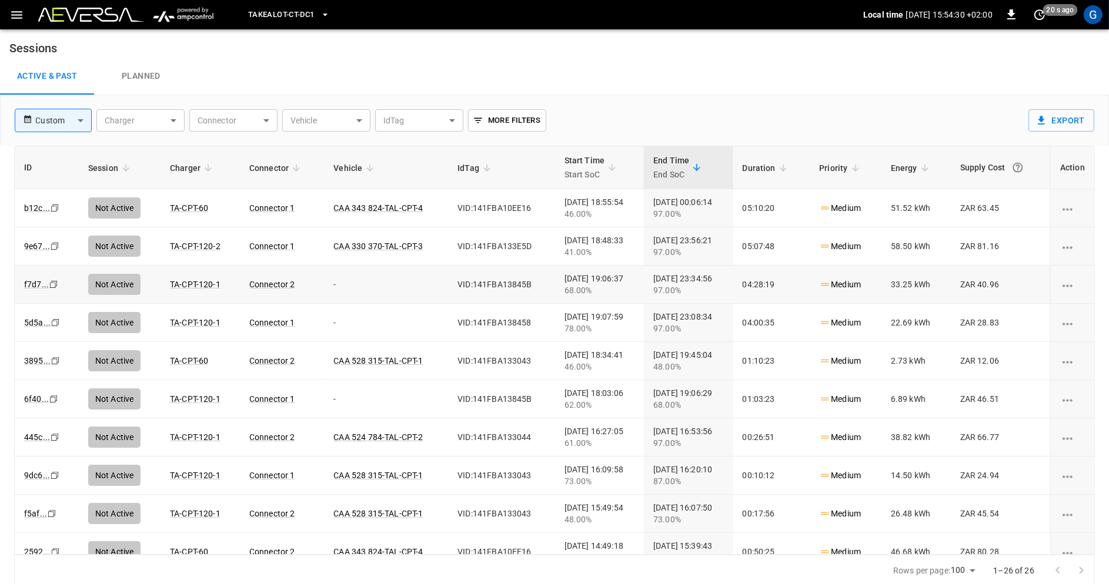
click at [54, 213] on icon "Copy" at bounding box center [54, 207] width 9 height 9
drag, startPoint x: 1010, startPoint y: 282, endPoint x: 983, endPoint y: 282, distance: 27.1
click at [983, 282] on td "ZAR 40.96" at bounding box center [1000, 285] width 99 height 38
drag, startPoint x: 919, startPoint y: 286, endPoint x: 895, endPoint y: 286, distance: 23.5
click at [895, 286] on td "33.25 kWh" at bounding box center [915, 285] width 69 height 38
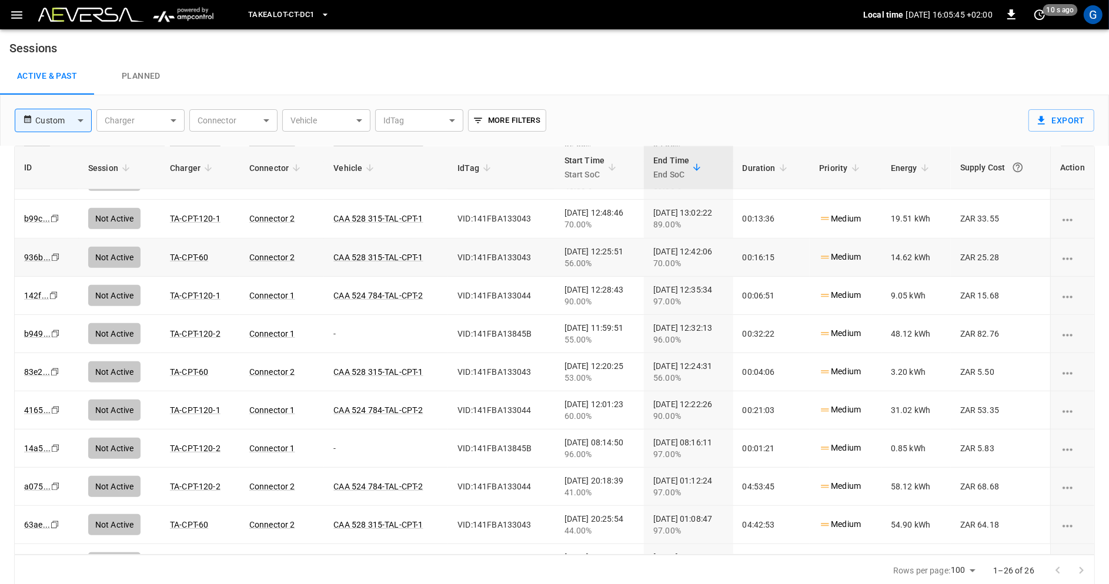
scroll to position [559, 0]
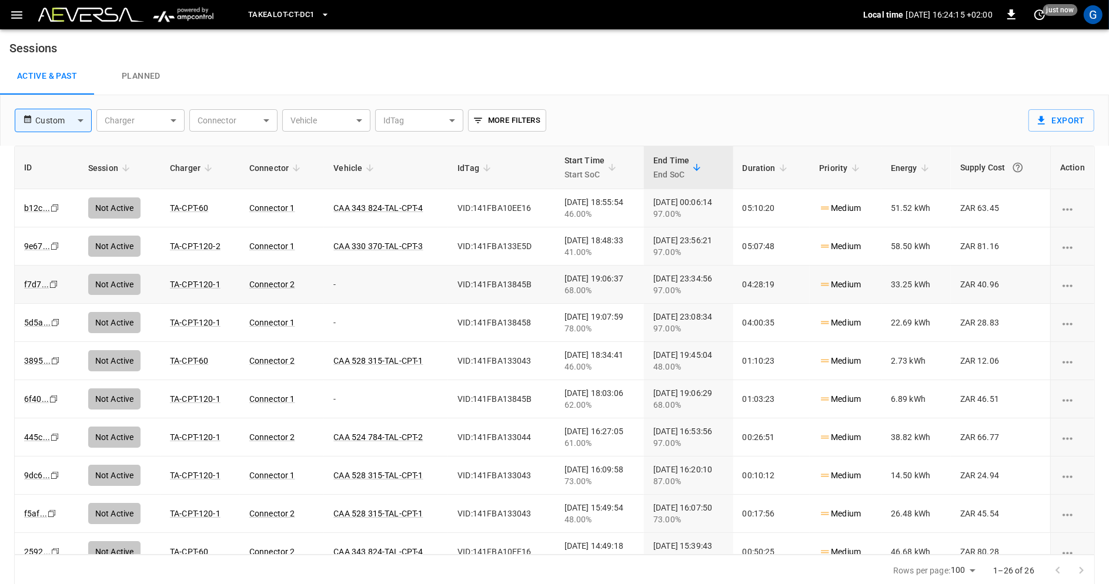
drag, startPoint x: 623, startPoint y: 276, endPoint x: 544, endPoint y: 276, distance: 78.2
click at [564, 276] on div "2025-08-08 19:06:37 68.00%" at bounding box center [599, 285] width 70 height 24
copy div "[DATE] 19:06:37"
drag, startPoint x: 731, startPoint y: 276, endPoint x: 649, endPoint y: 275, distance: 81.7
click at [649, 275] on td "2025-08-08 23:34:56 97.00%" at bounding box center [688, 285] width 89 height 38
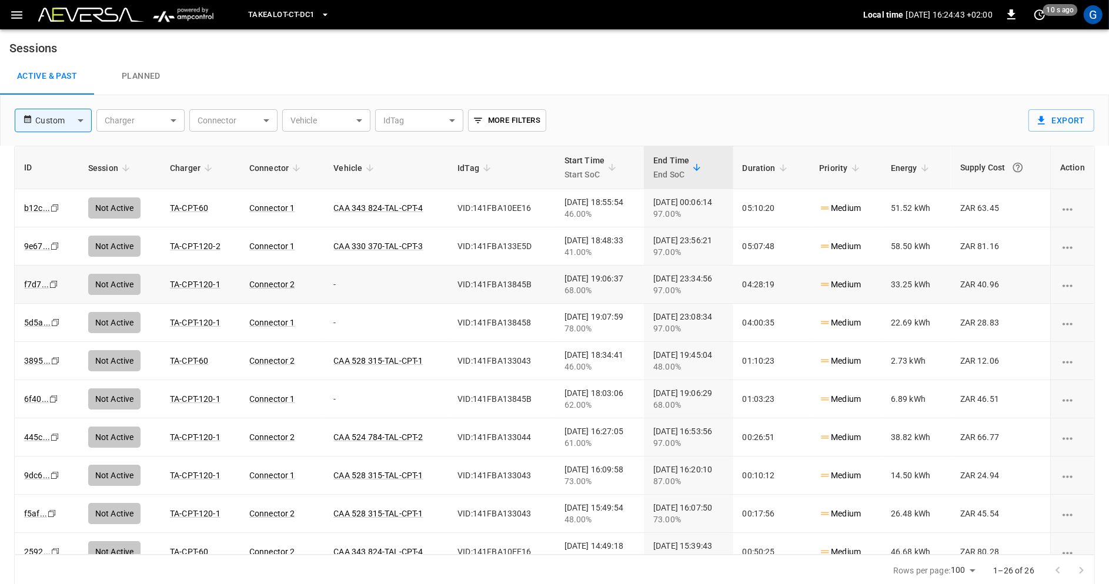
copy div "[DATE] 23:34:56"
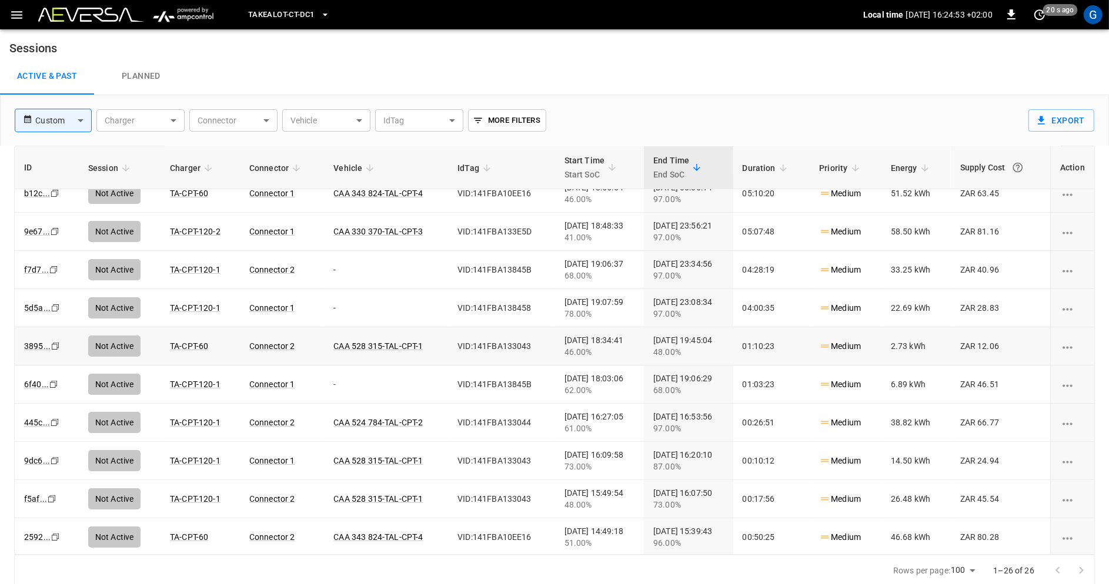
scroll to position [18, 0]
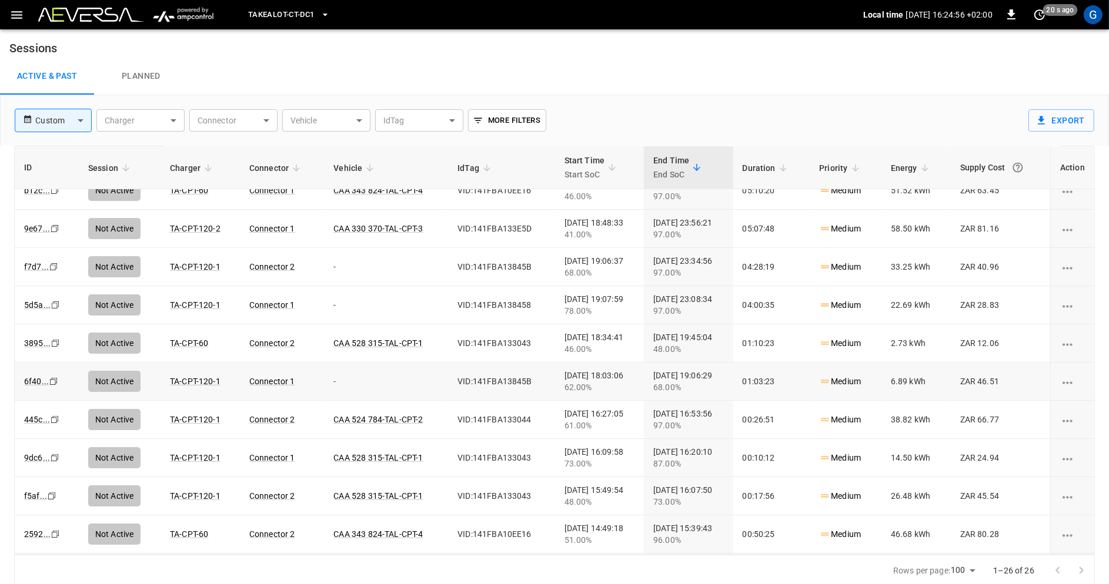
drag, startPoint x: 623, startPoint y: 373, endPoint x: 542, endPoint y: 373, distance: 80.6
click at [555, 373] on td "2025-08-08 18:03:06 62.00%" at bounding box center [599, 382] width 89 height 38
copy div "[DATE] 18:03:06"
drag, startPoint x: 733, startPoint y: 371, endPoint x: 640, endPoint y: 371, distance: 92.9
click at [640, 371] on tr "6f40 ... Copy Not Active TA-CPT-120-1 Connector 1 - VID:141FBA13845B 2025-08-08…" at bounding box center [554, 382] width 1079 height 38
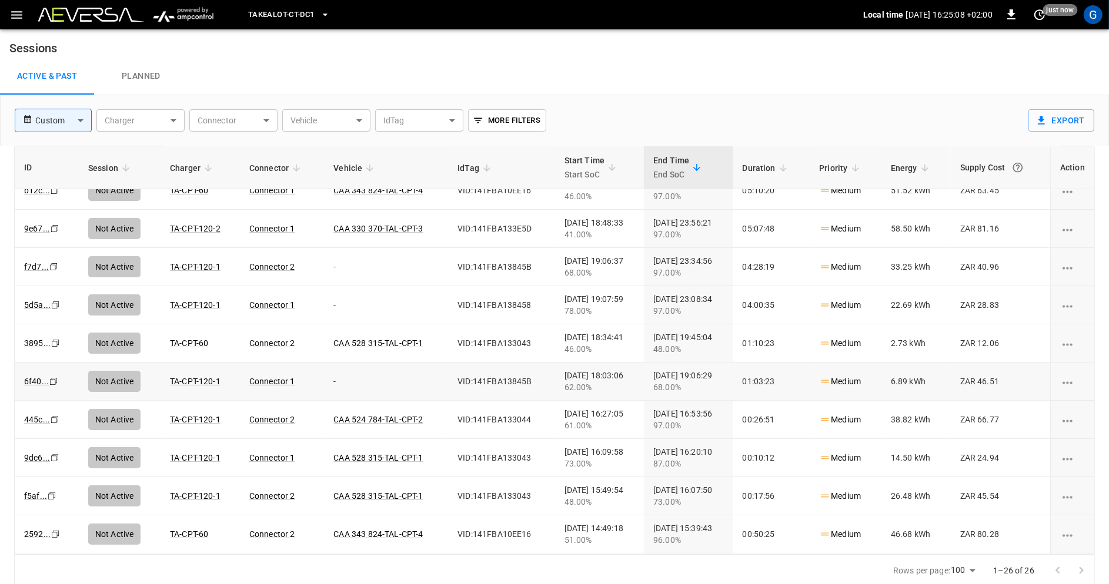
click at [710, 379] on div "2025-08-08 19:06:29 68.00%" at bounding box center [688, 382] width 70 height 24
drag, startPoint x: 730, startPoint y: 375, endPoint x: 652, endPoint y: 375, distance: 78.2
click at [653, 375] on div "2025-08-08 19:06:29 68.00%" at bounding box center [688, 382] width 70 height 24
copy div "[DATE] 19:06:29"
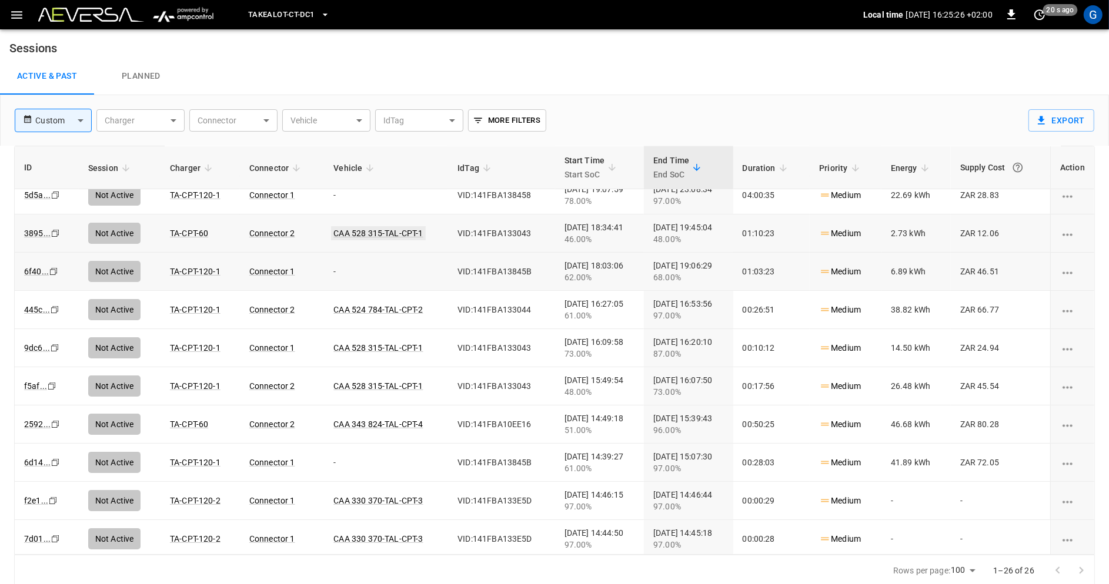
scroll to position [136, 0]
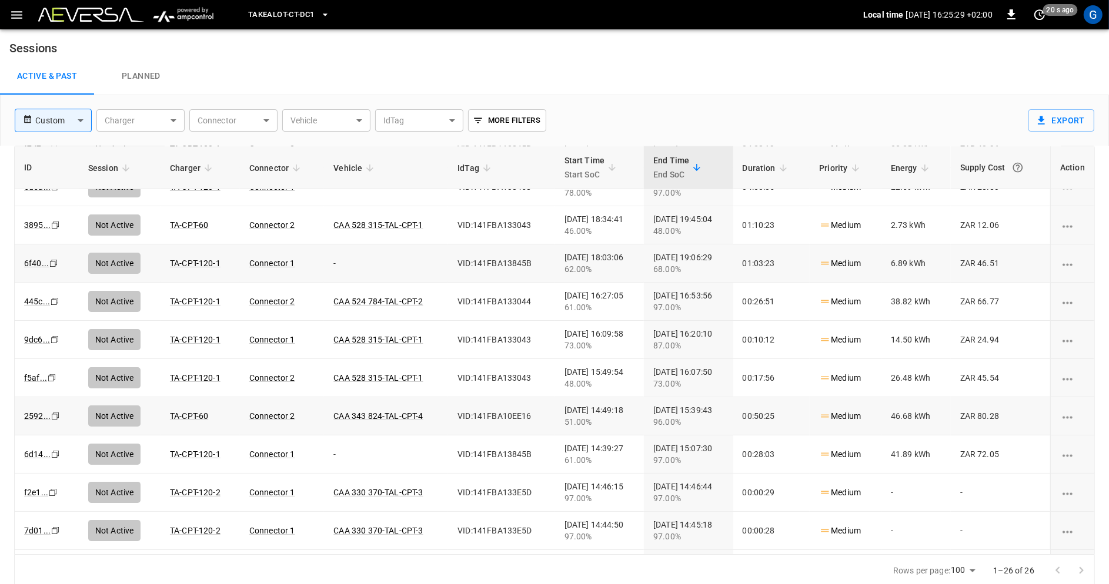
drag, startPoint x: 626, startPoint y: 408, endPoint x: 543, endPoint y: 408, distance: 82.9
click at [555, 408] on td "2025-08-08 14:49:18 51.00%" at bounding box center [599, 416] width 89 height 38
copy div "[DATE] 14:49:18"
drag, startPoint x: 734, startPoint y: 408, endPoint x: 645, endPoint y: 408, distance: 88.8
click at [645, 408] on td "2025-08-08 15:39:43 96.00%" at bounding box center [688, 416] width 89 height 38
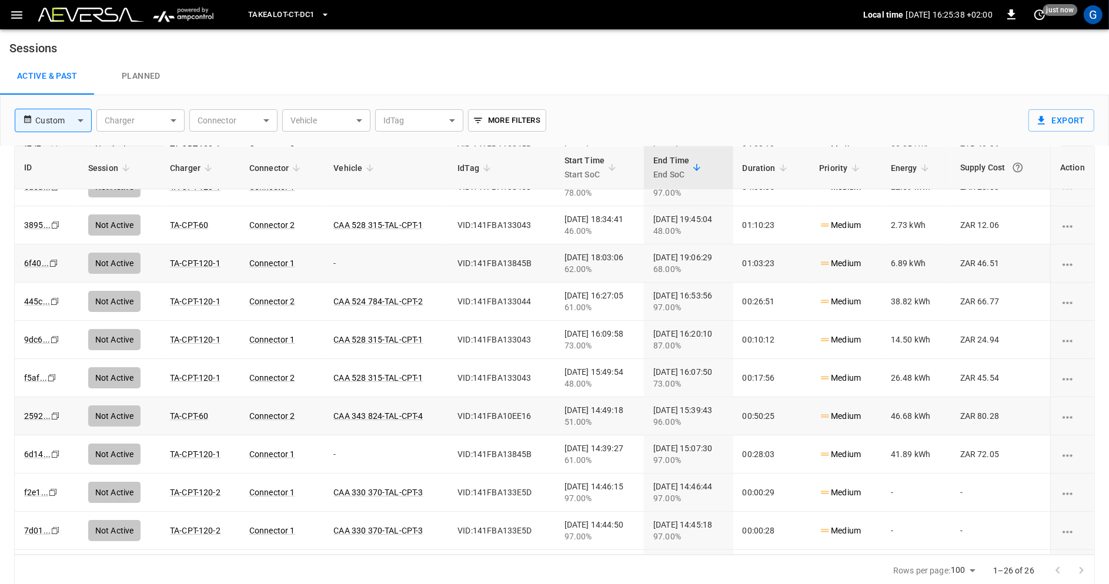
copy div "[DATE] 15:39:43"
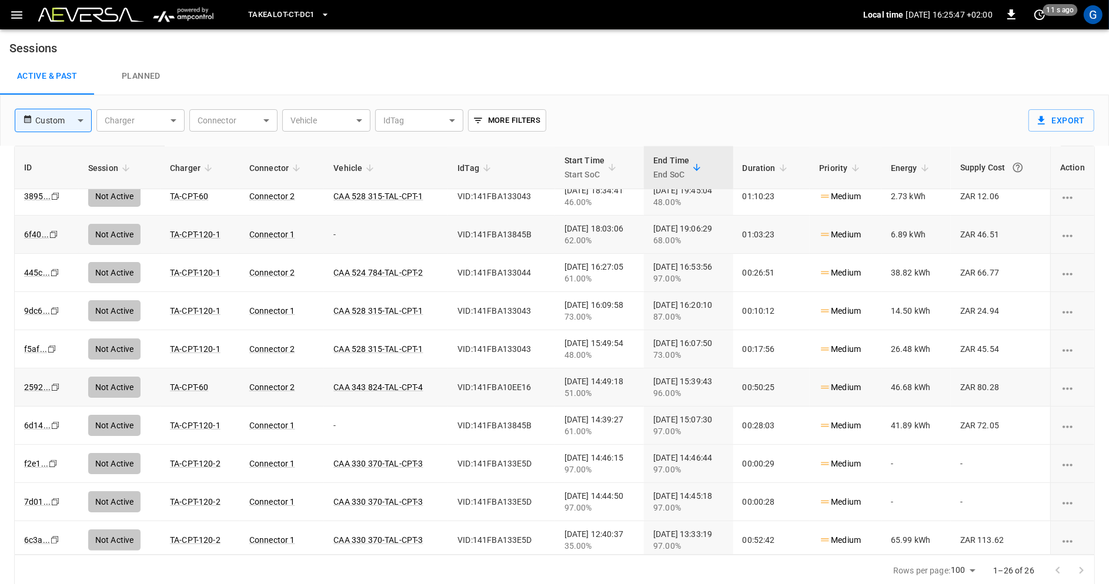
scroll to position [175, 0]
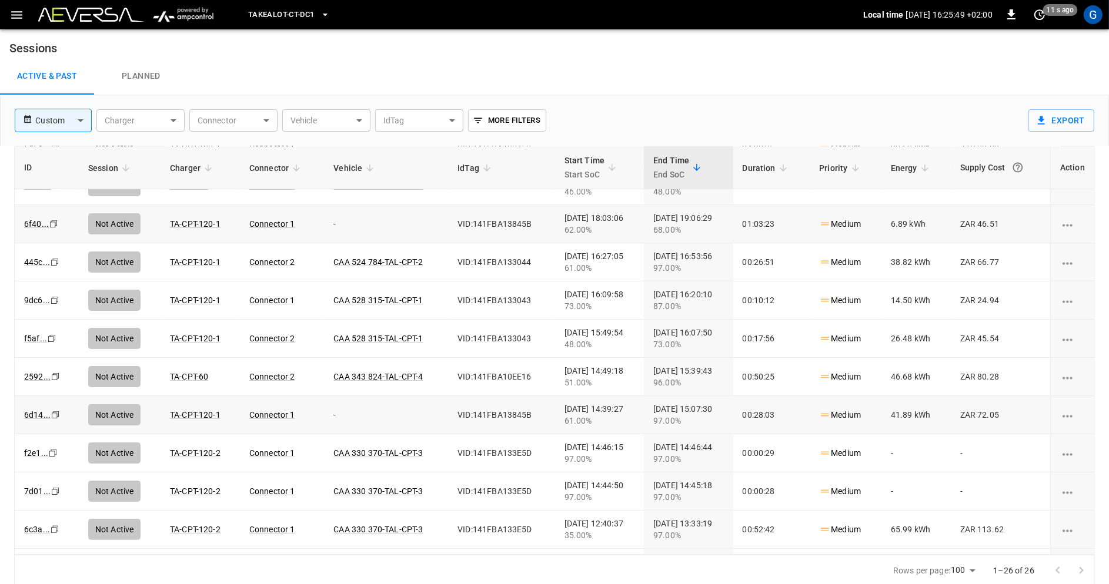
drag, startPoint x: 624, startPoint y: 405, endPoint x: 546, endPoint y: 405, distance: 77.6
click at [564, 405] on div "2025-08-08 14:39:27 61.00%" at bounding box center [599, 415] width 70 height 24
copy div "[DATE] 14:39:27"
drag, startPoint x: 733, startPoint y: 405, endPoint x: 649, endPoint y: 403, distance: 84.1
click at [649, 403] on td "2025-08-08 15:07:30 97.00%" at bounding box center [688, 415] width 89 height 38
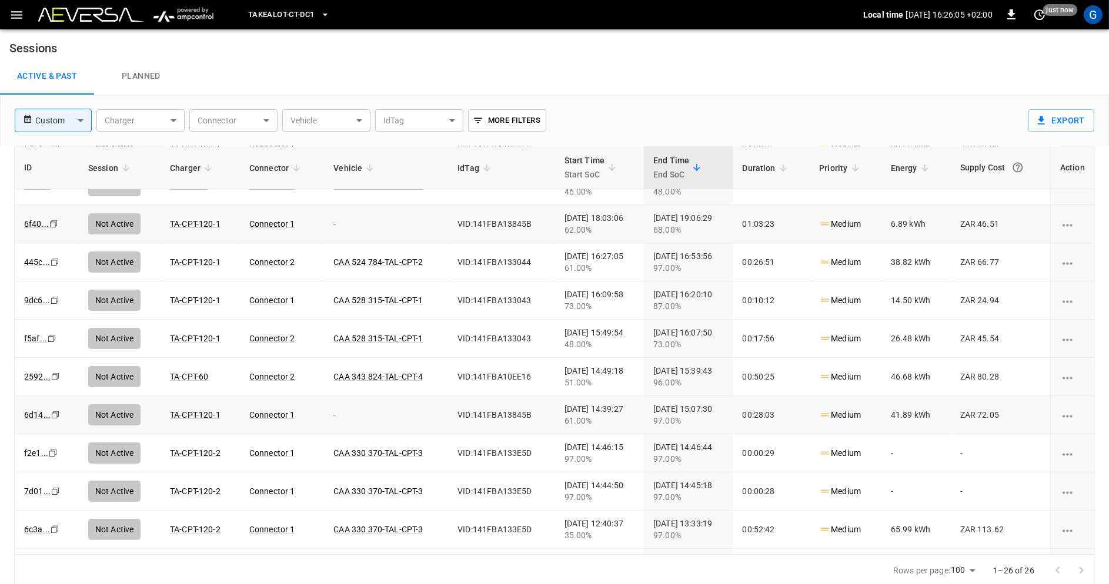
copy div "[DATE] 15:07:30"
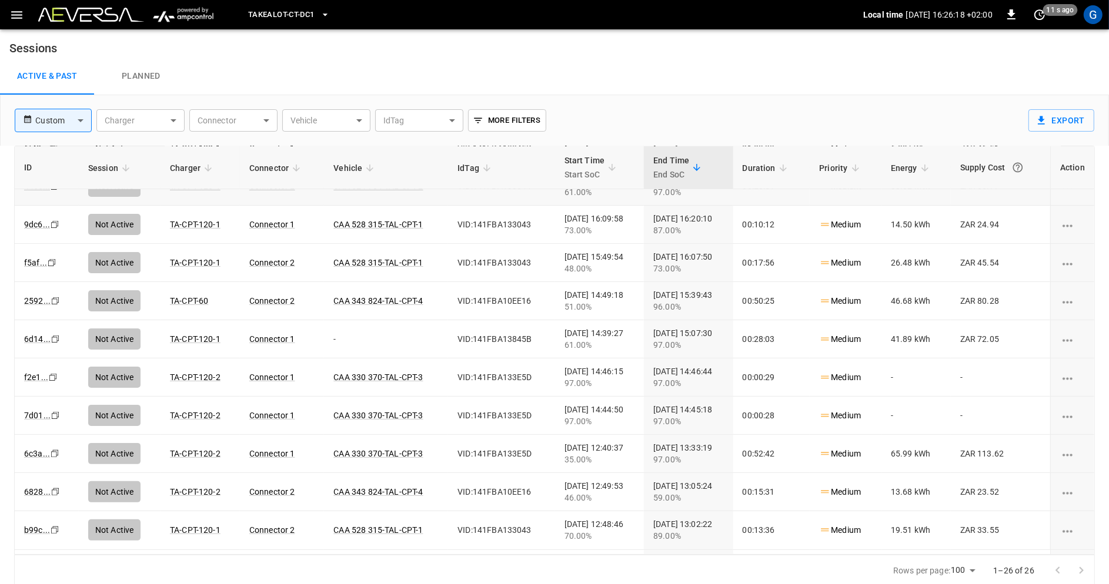
scroll to position [275, 0]
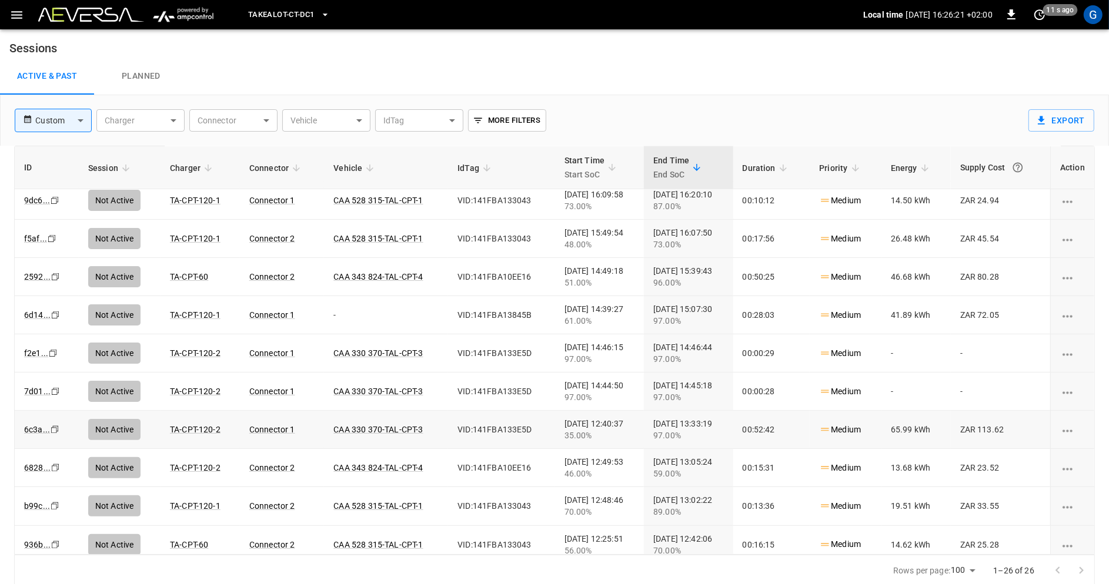
drag, startPoint x: 625, startPoint y: 419, endPoint x: 543, endPoint y: 419, distance: 82.3
click at [555, 419] on td "2025-08-08 12:40:37 35.00%" at bounding box center [599, 430] width 89 height 38
copy div "[DATE] 12:40:37"
drag, startPoint x: 730, startPoint y: 417, endPoint x: 648, endPoint y: 418, distance: 82.3
click at [648, 418] on td "2025-08-08 13:33:19 97.00%" at bounding box center [688, 430] width 89 height 38
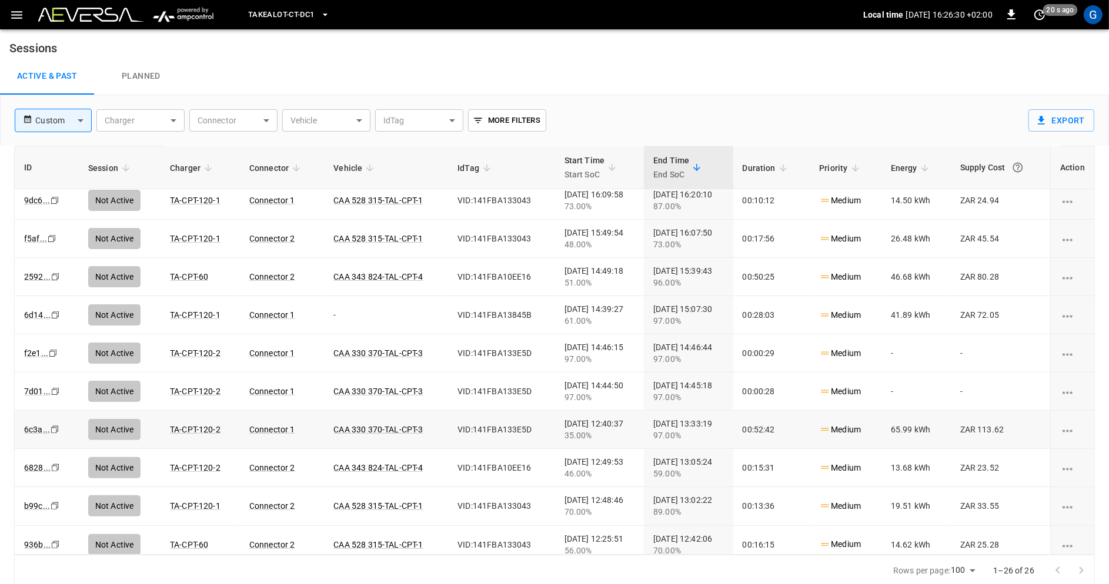
copy div "[DATE] 13:33:19"
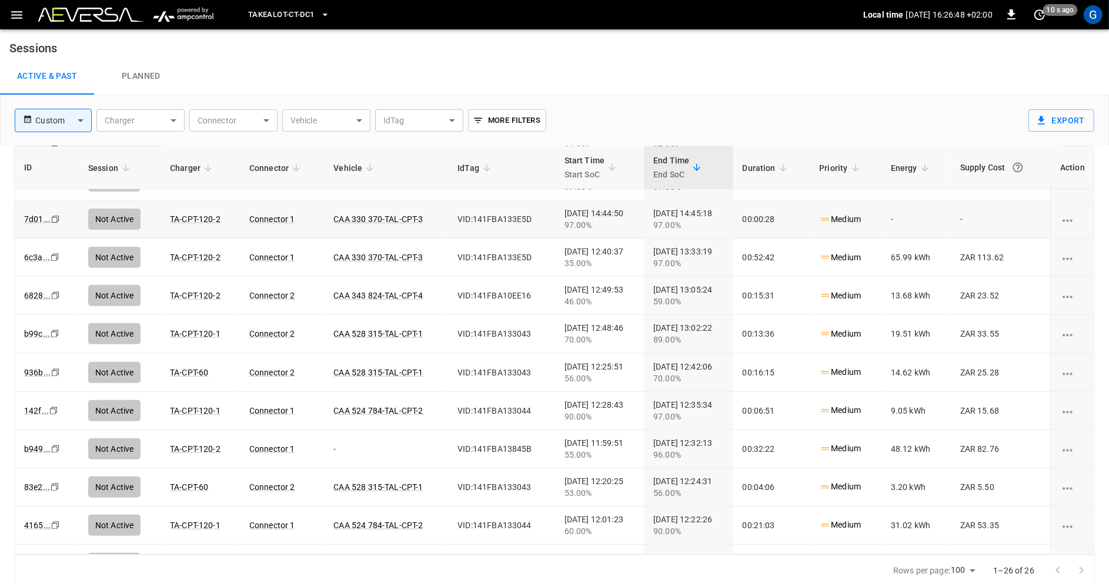
scroll to position [476, 0]
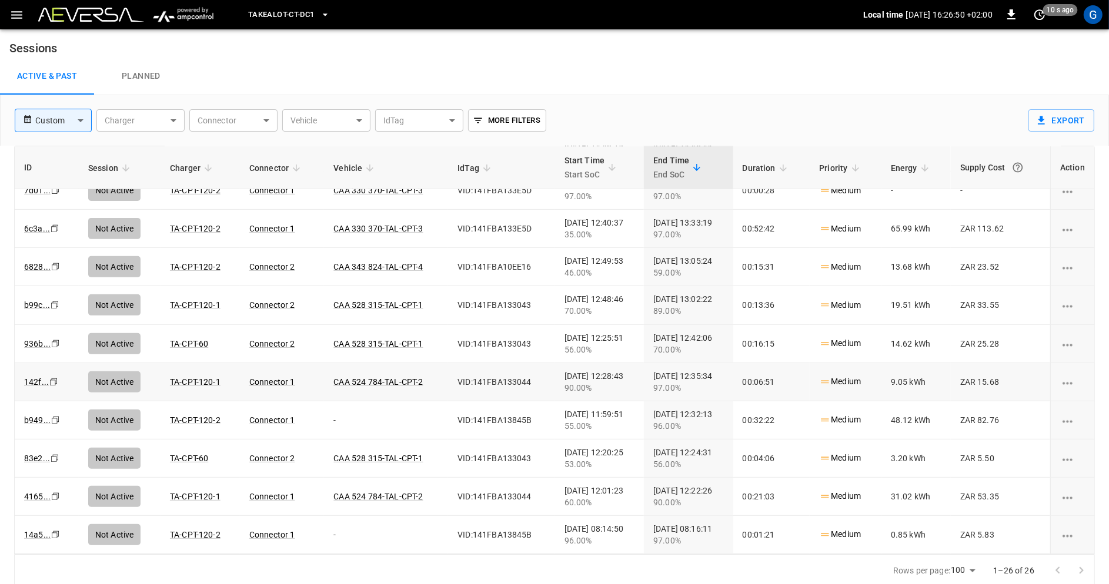
drag, startPoint x: 623, startPoint y: 372, endPoint x: 542, endPoint y: 372, distance: 81.1
click at [555, 372] on td "2025-08-08 12:28:43 90.00%" at bounding box center [599, 382] width 89 height 38
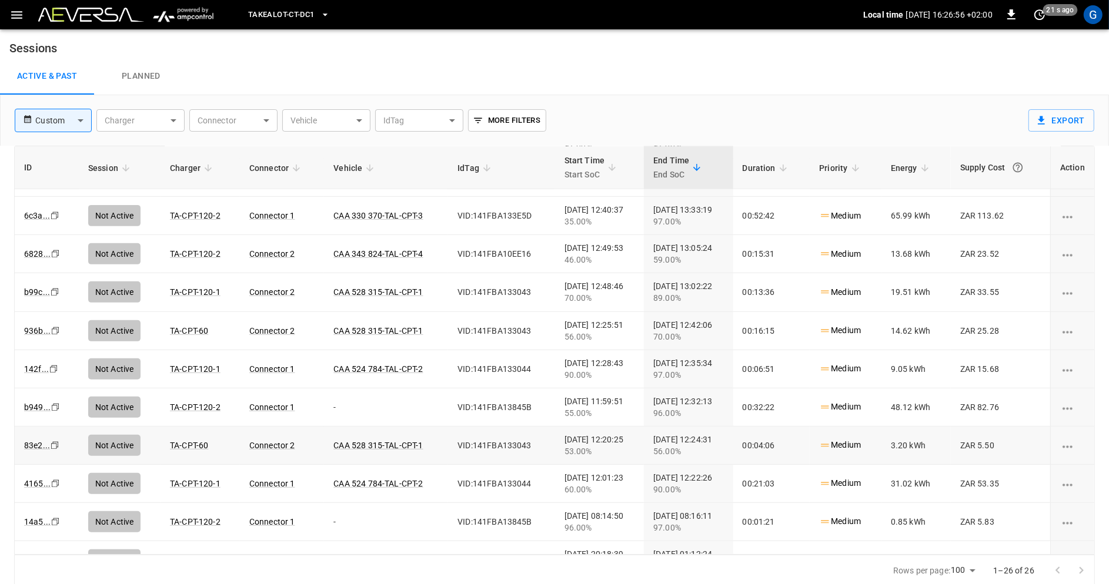
scroll to position [496, 0]
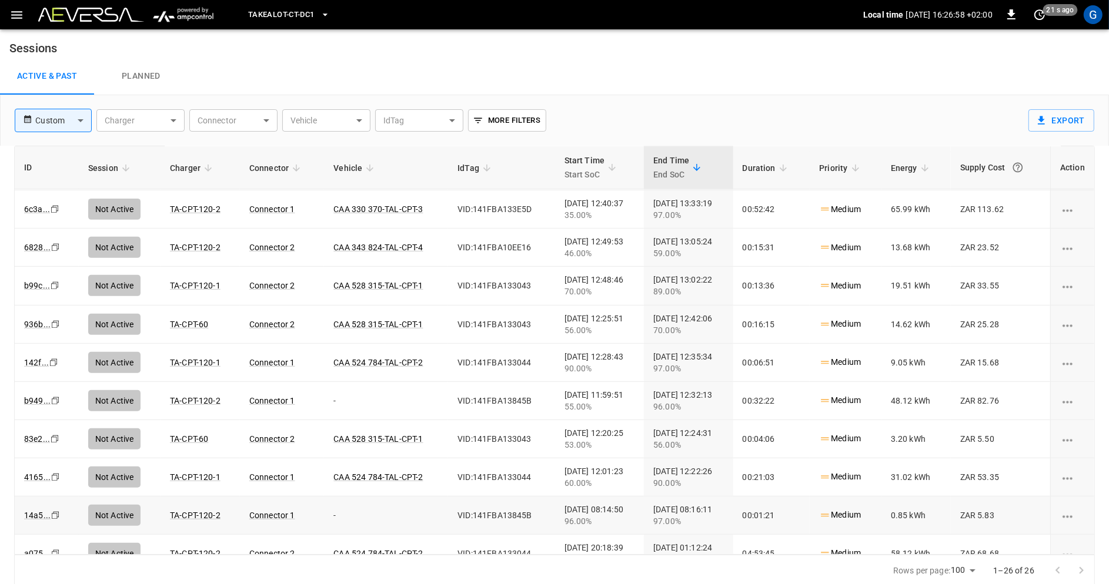
drag, startPoint x: 734, startPoint y: 501, endPoint x: 648, endPoint y: 501, distance: 85.8
click at [648, 501] on td "2025-08-08 08:16:11 97.00%" at bounding box center [688, 516] width 89 height 38
